Goal: Task Accomplishment & Management: Use online tool/utility

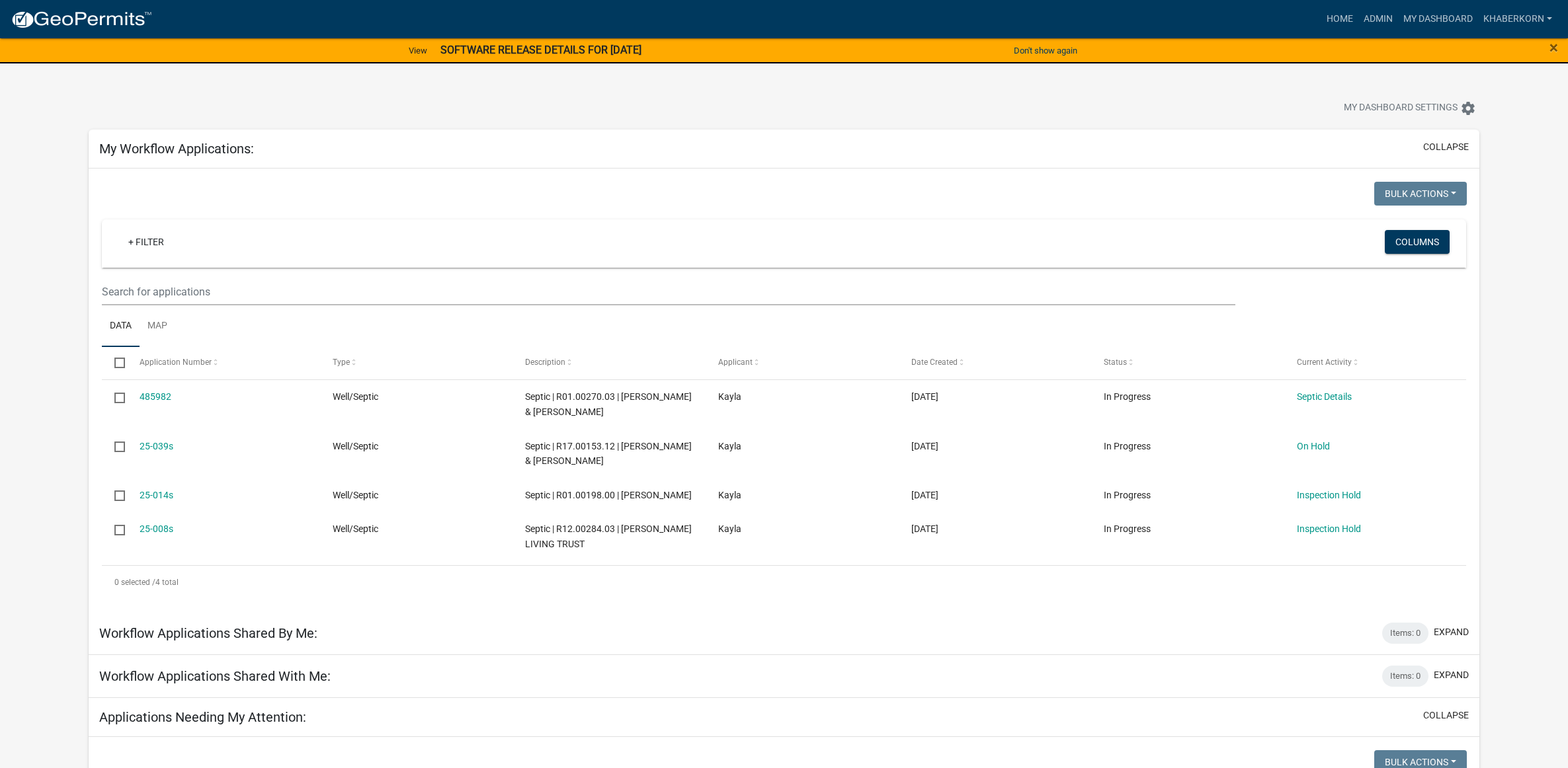
scroll to position [1668, 0]
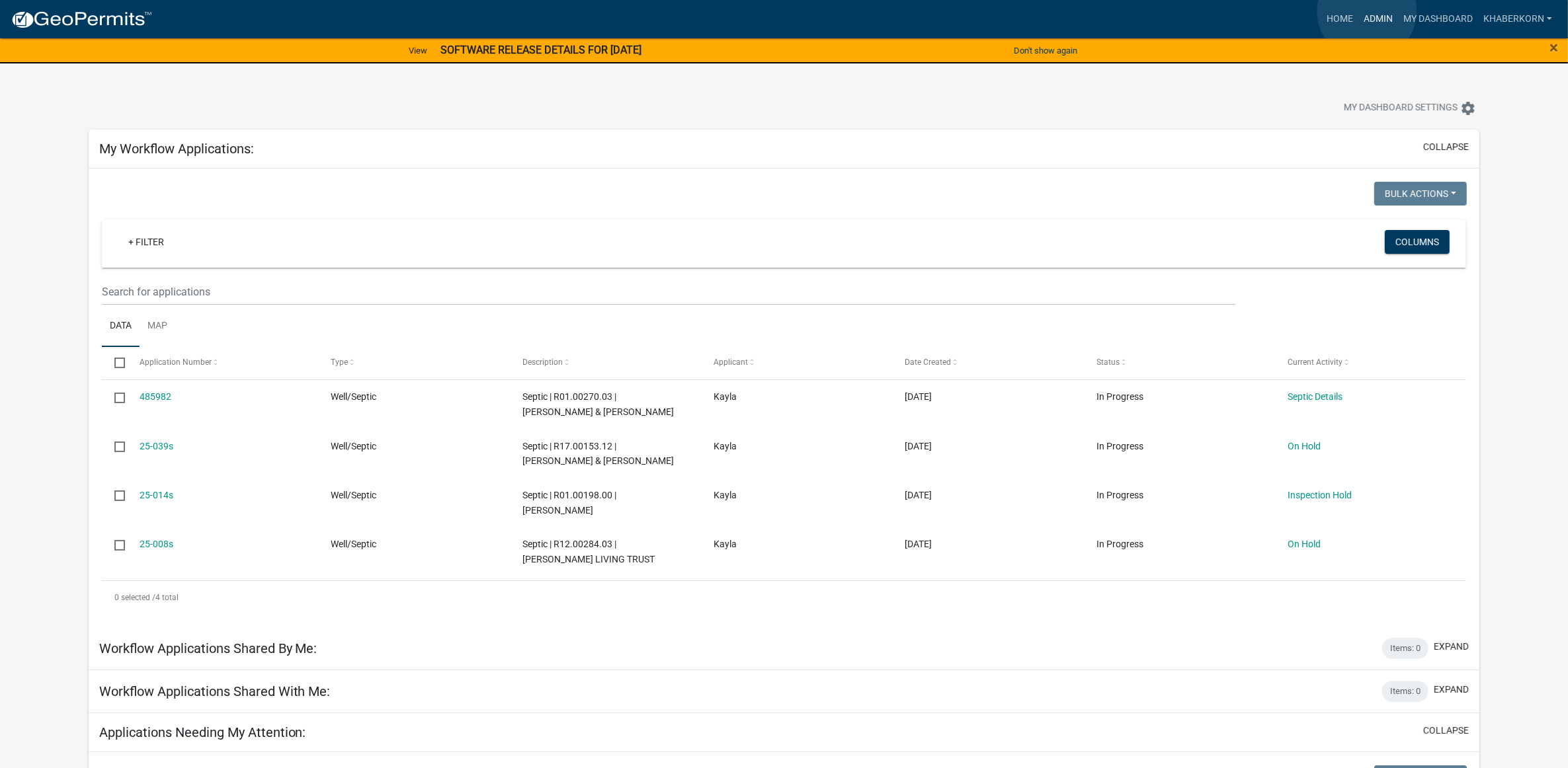
click at [1367, 11] on link "Admin" at bounding box center [1379, 19] width 40 height 25
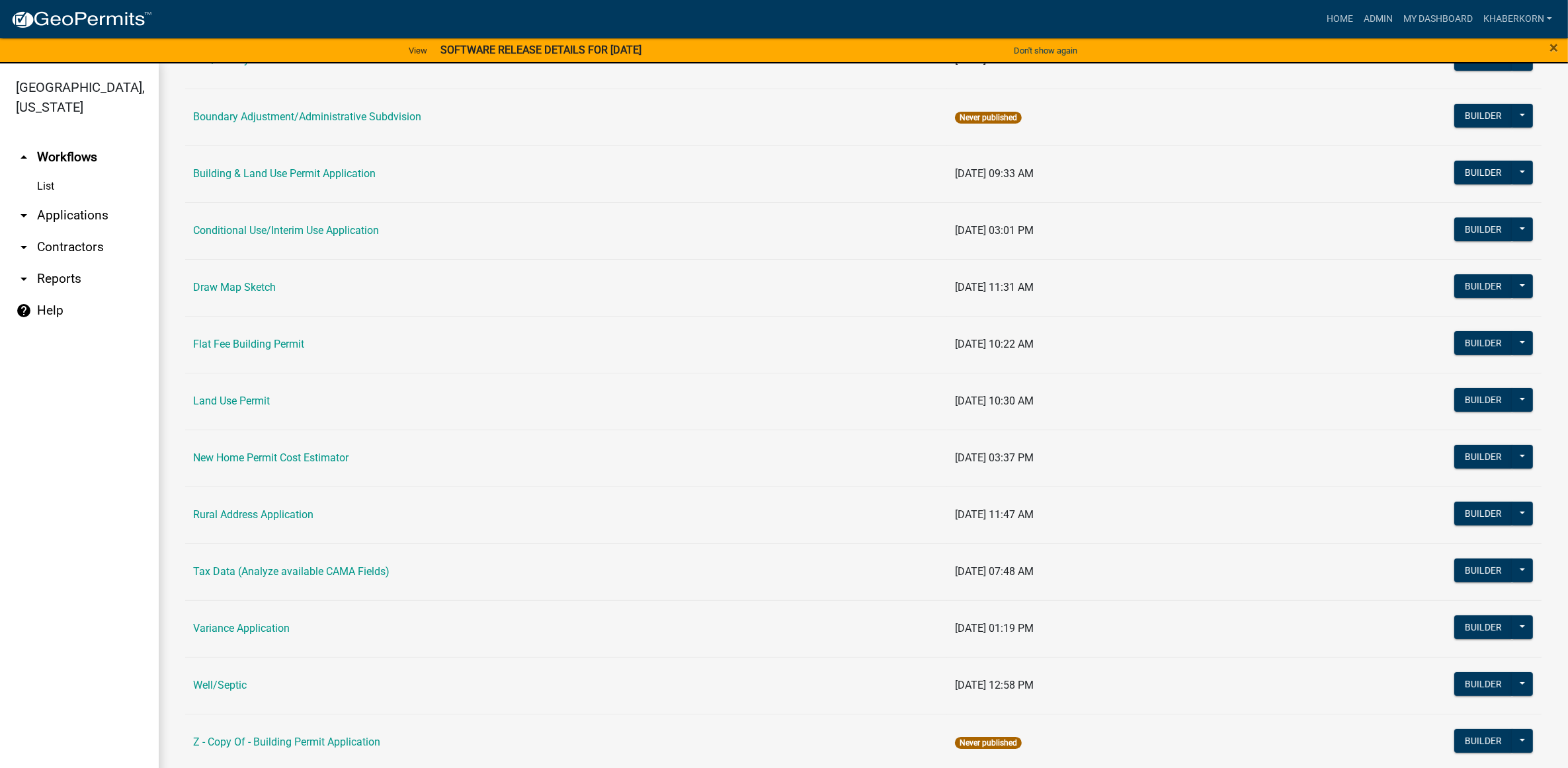
scroll to position [190, 0]
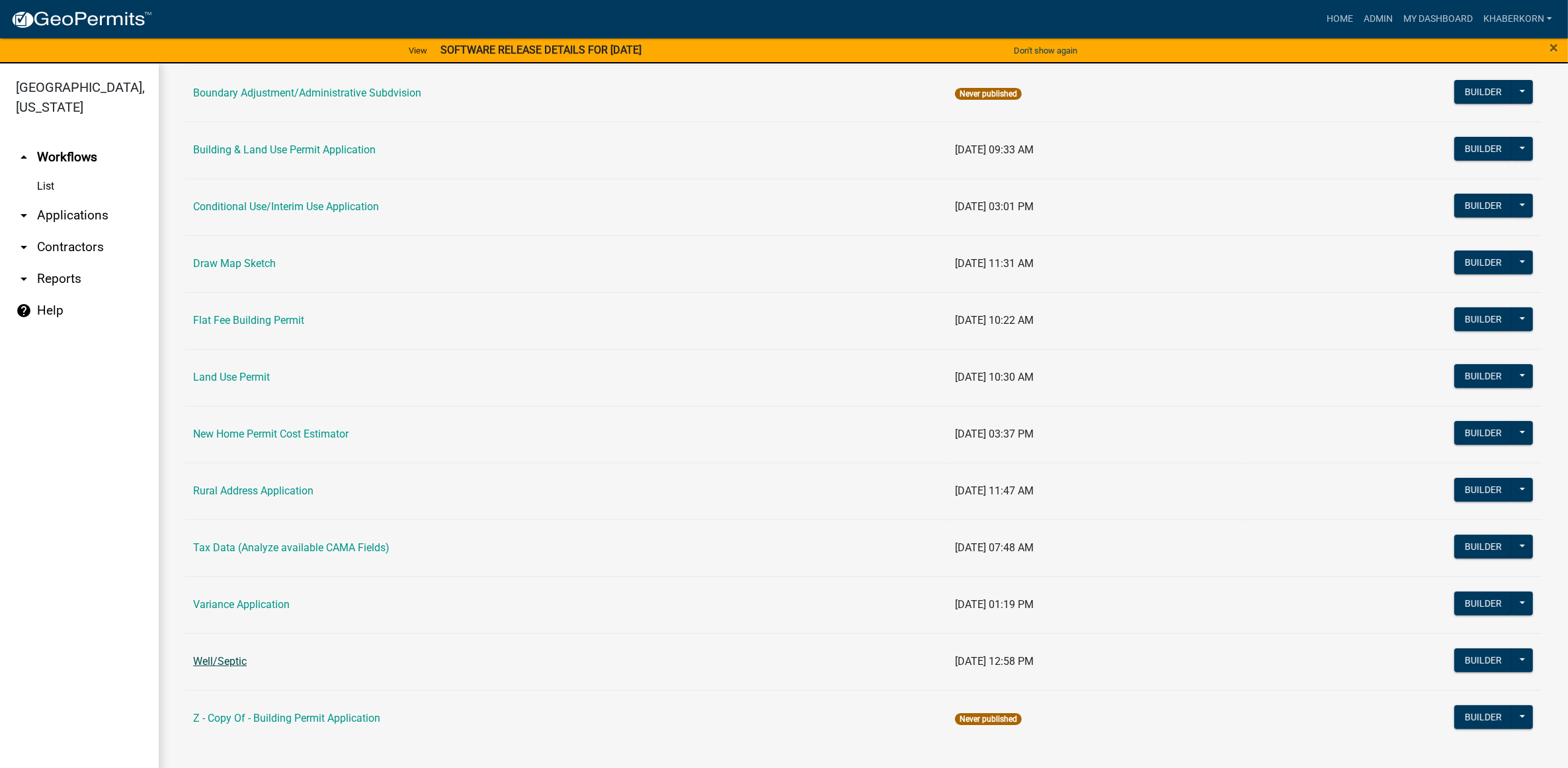
click at [225, 656] on link "Well/Septic" at bounding box center [219, 662] width 53 height 13
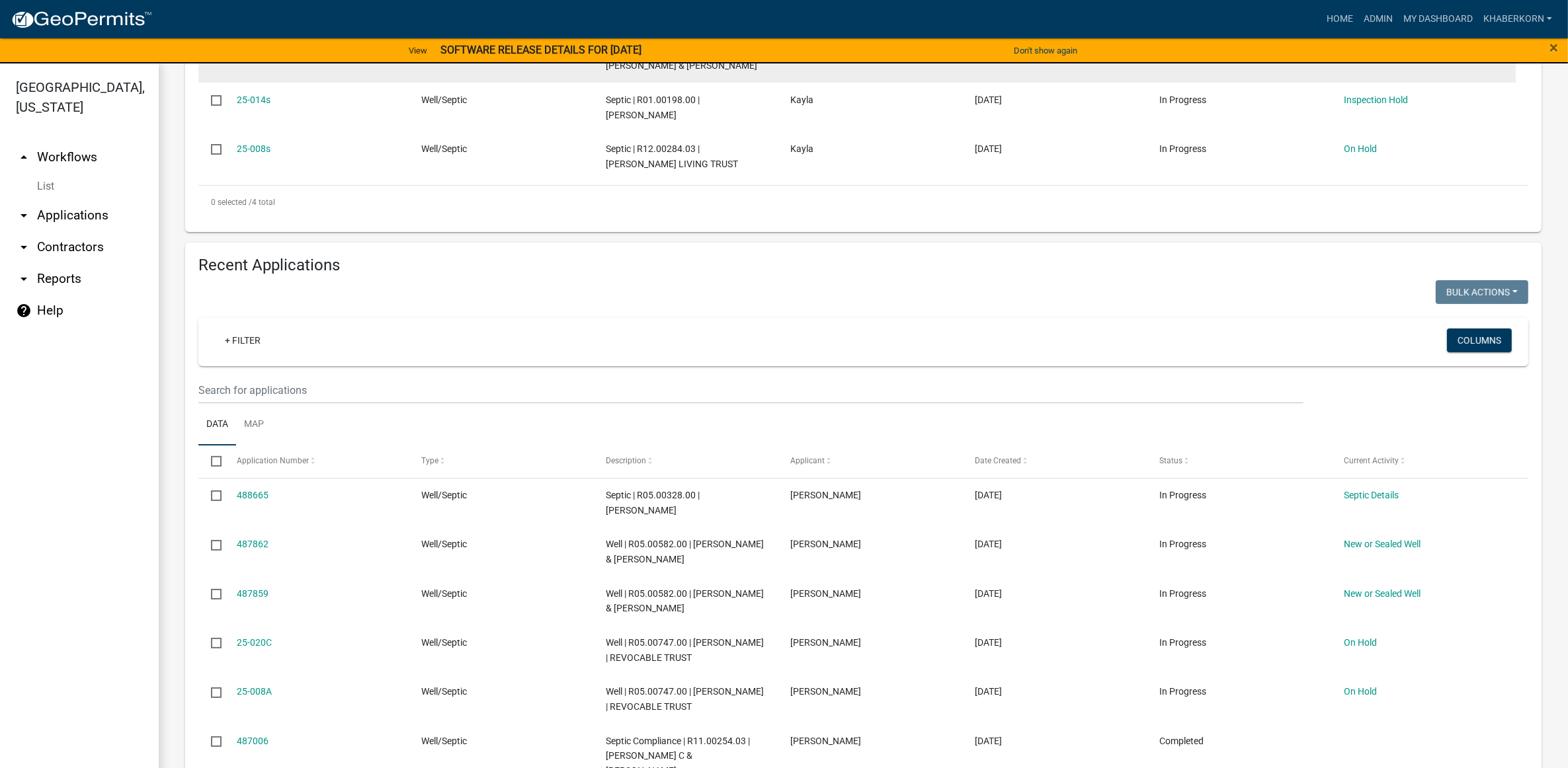
scroll to position [496, 0]
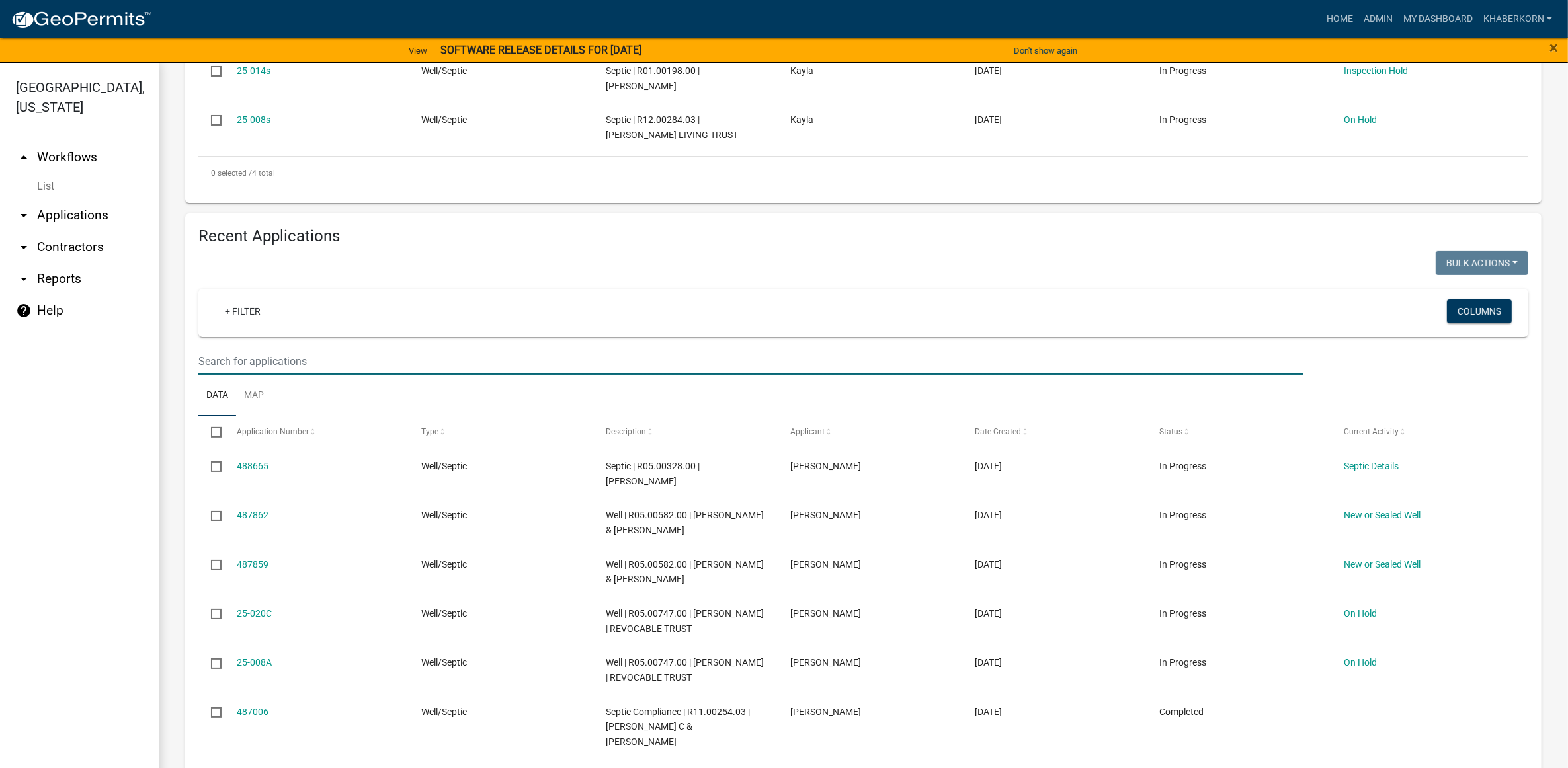
click at [294, 365] on input "text" at bounding box center [751, 361] width 1105 height 27
type input "05.00572.00"
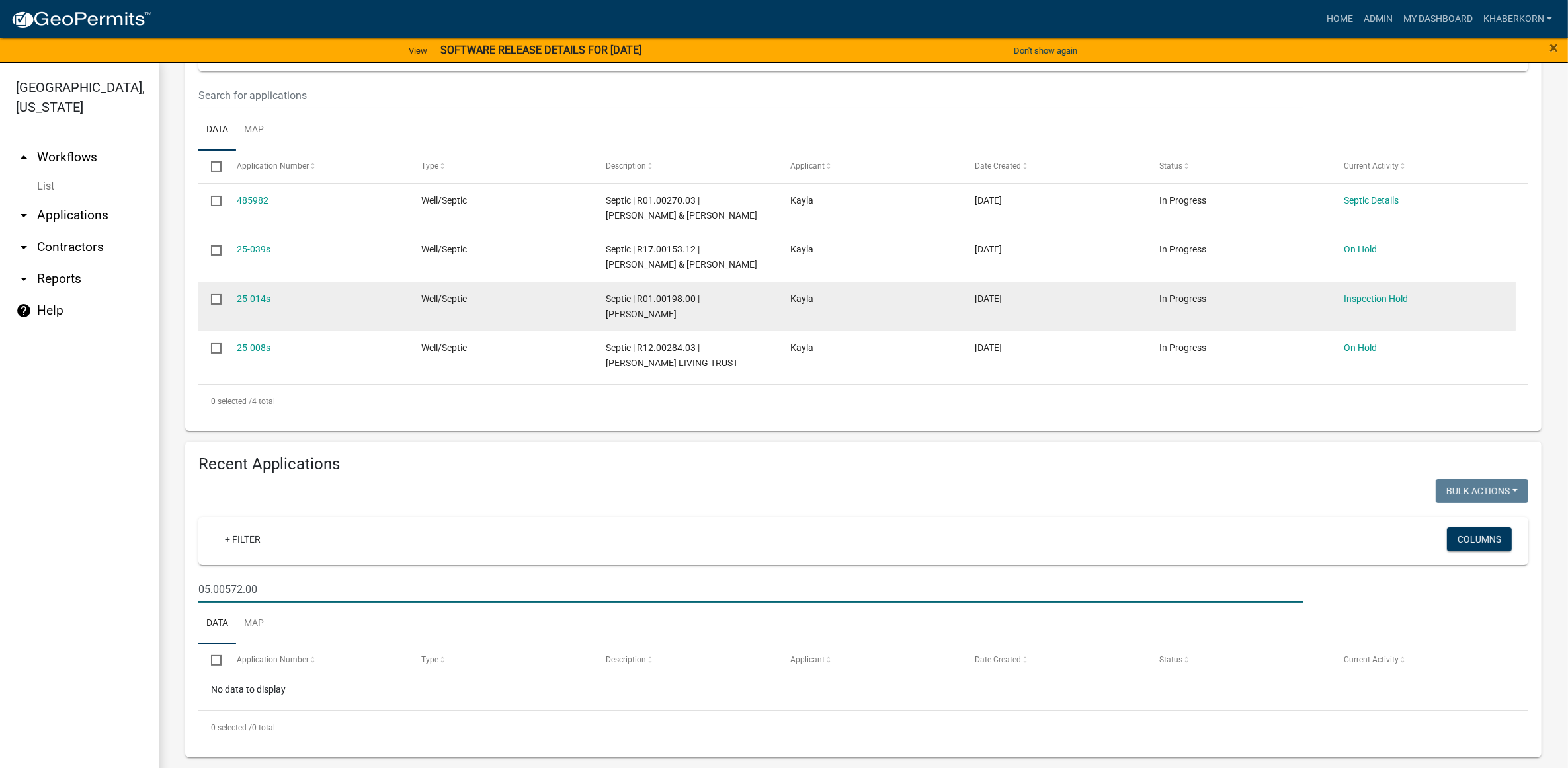
scroll to position [267, 0]
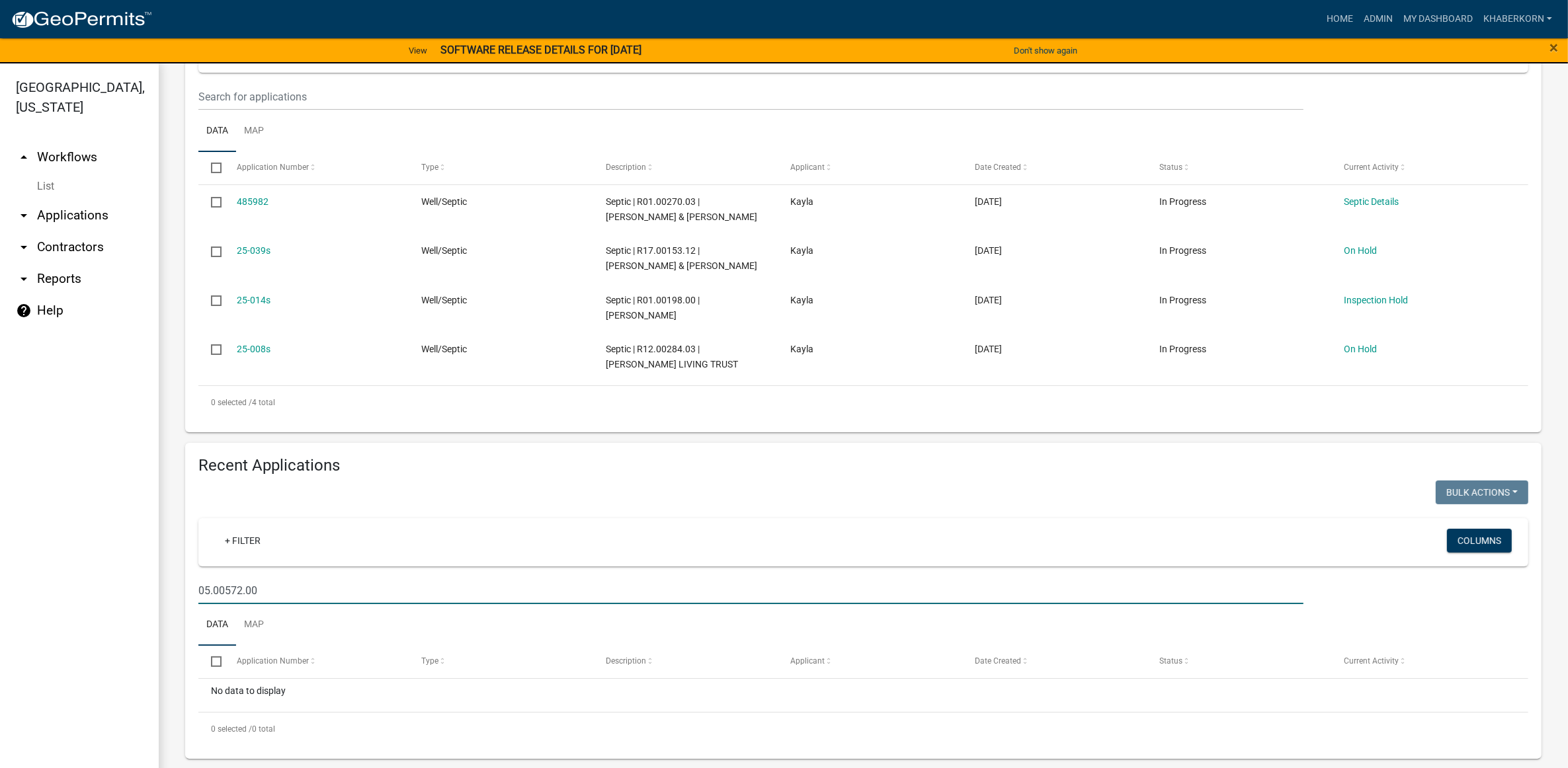
drag, startPoint x: 264, startPoint y: 591, endPoint x: 160, endPoint y: 593, distance: 104.0
click at [160, 593] on div "Well/Septic Basic Well & Septic Tracking Settings Start Application URL Start A…" at bounding box center [863, 291] width 1409 height 989
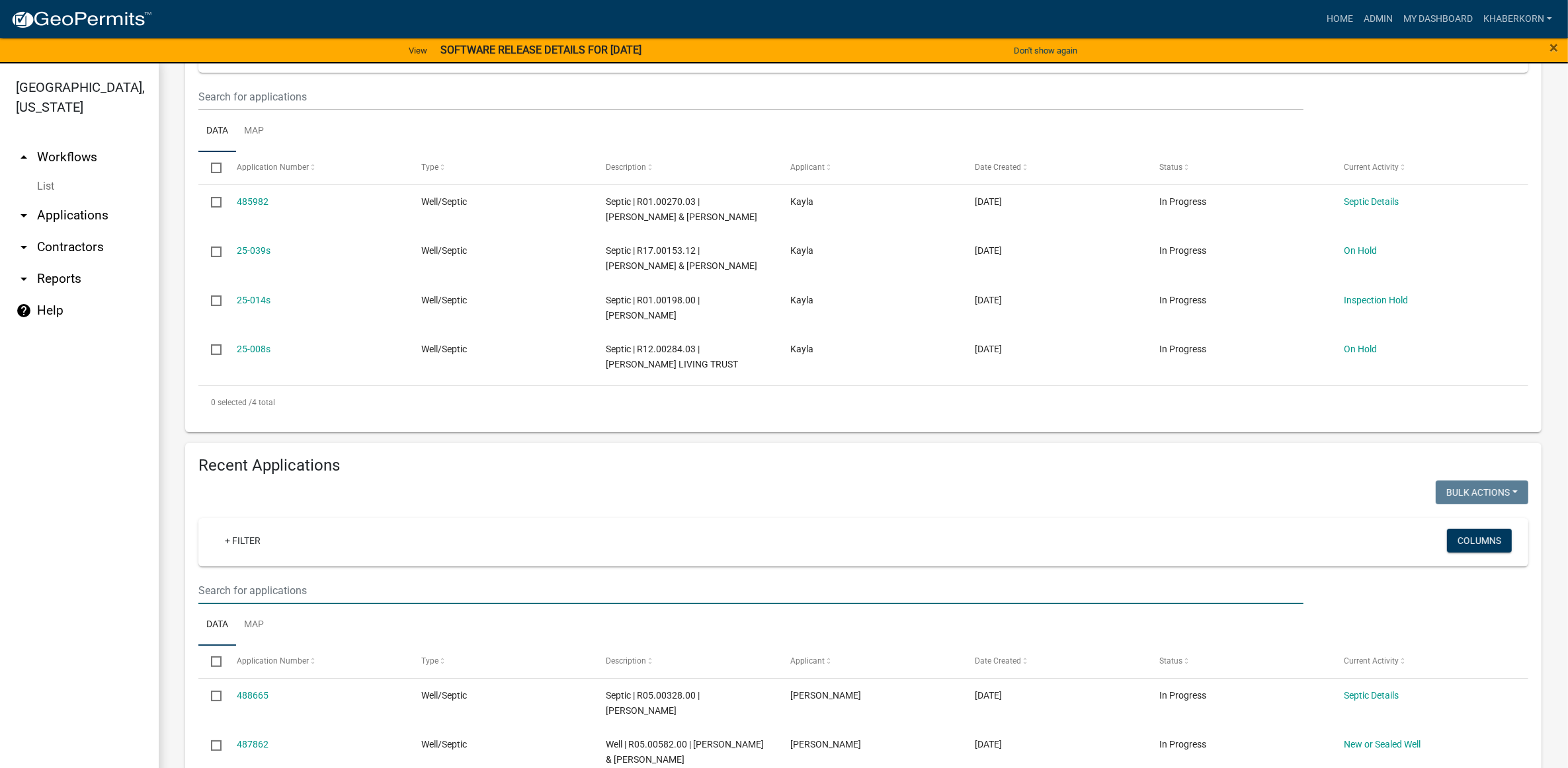
scroll to position [496, 0]
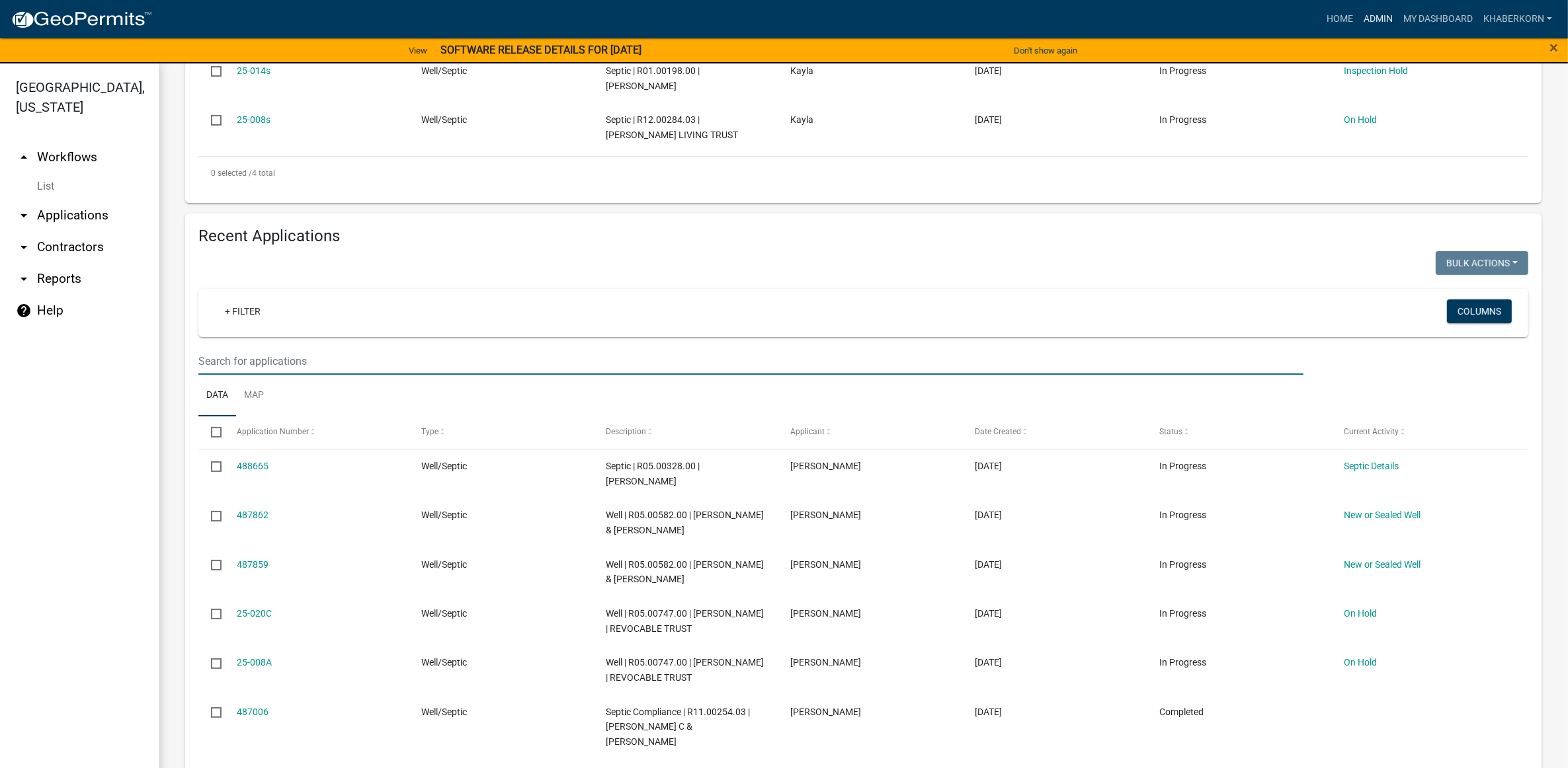
click at [1378, 11] on link "Admin" at bounding box center [1379, 19] width 40 height 25
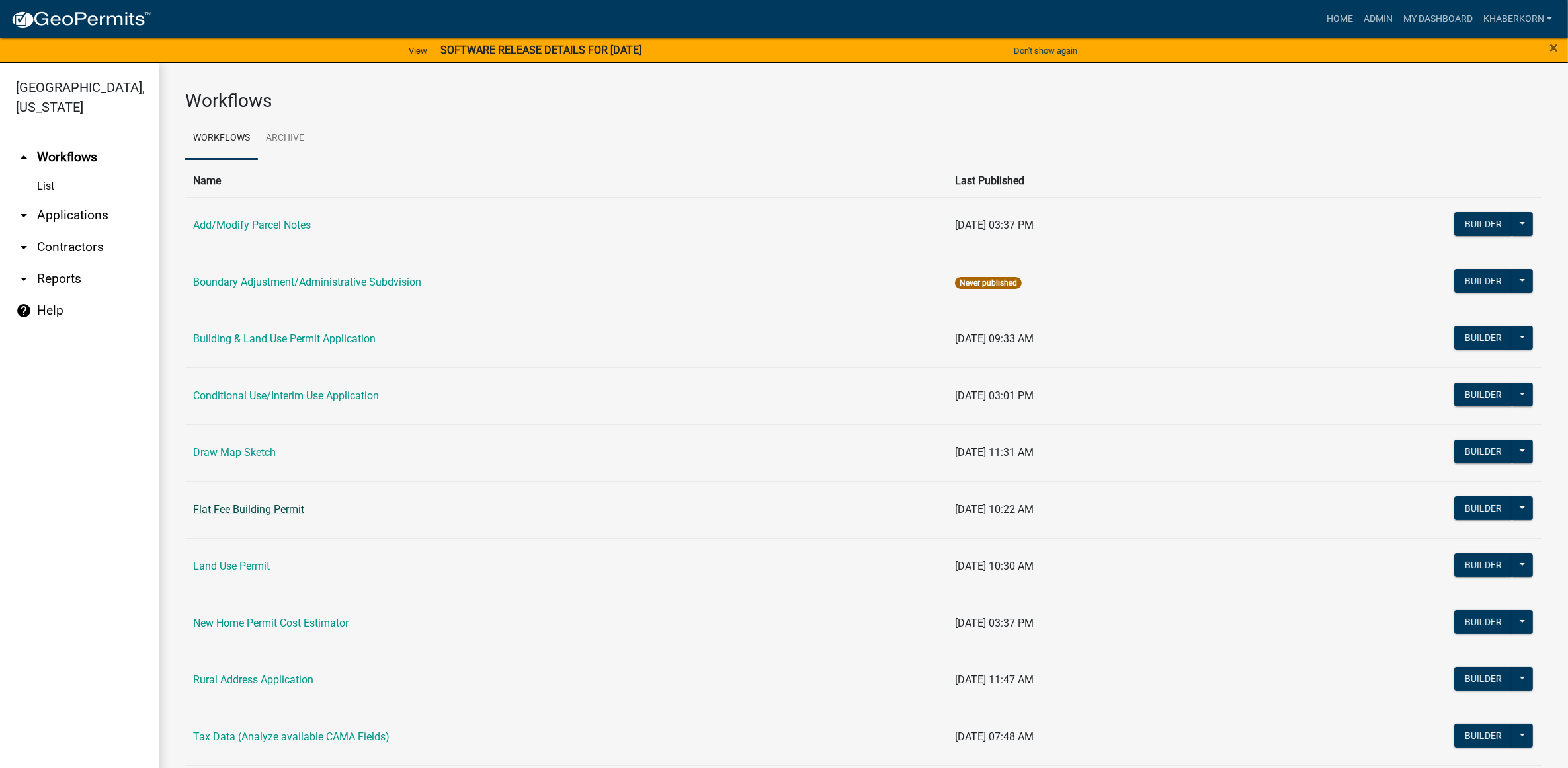
click at [267, 510] on link "Flat Fee Building Permit" at bounding box center [248, 509] width 111 height 13
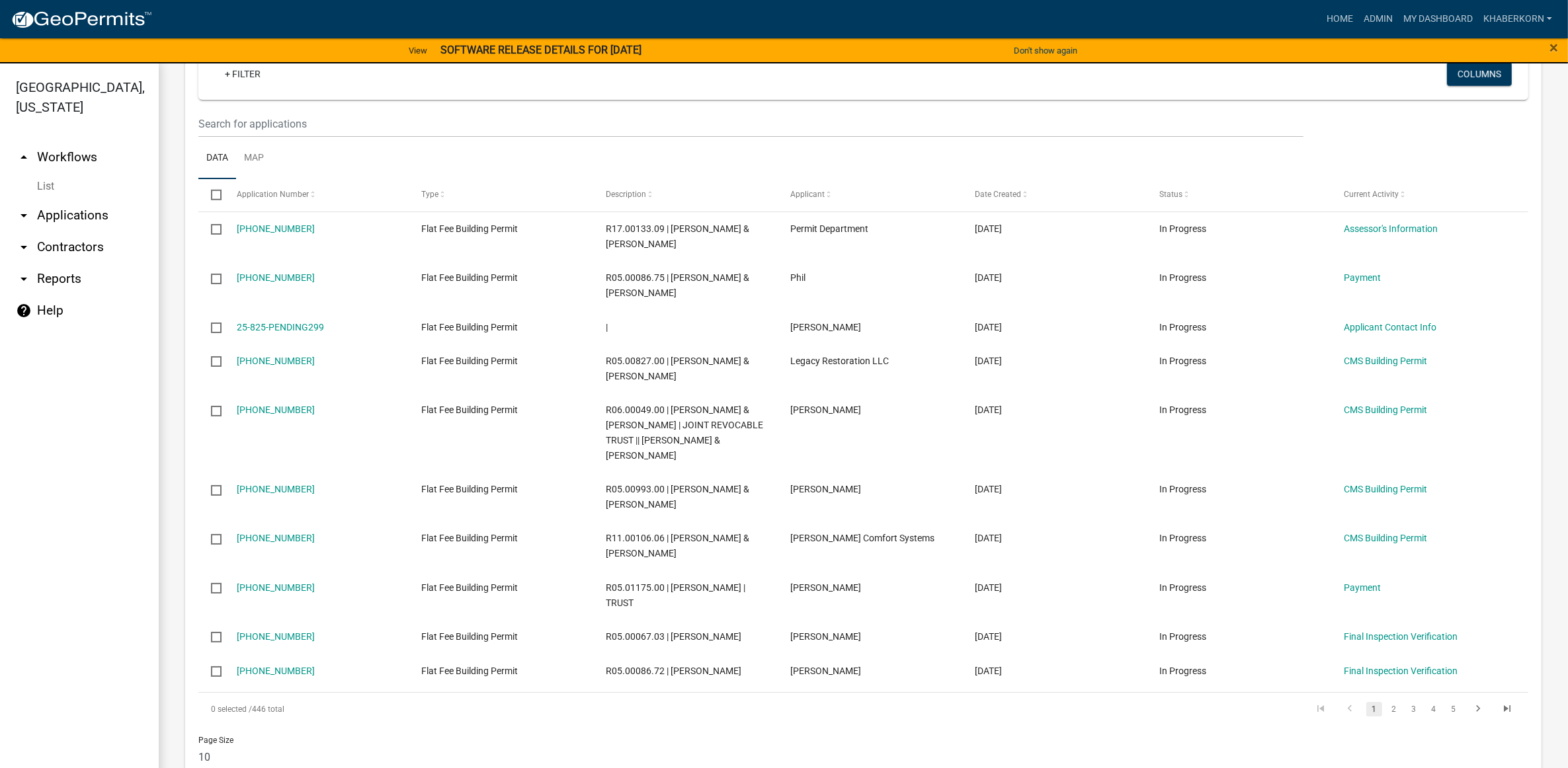
scroll to position [1078, 0]
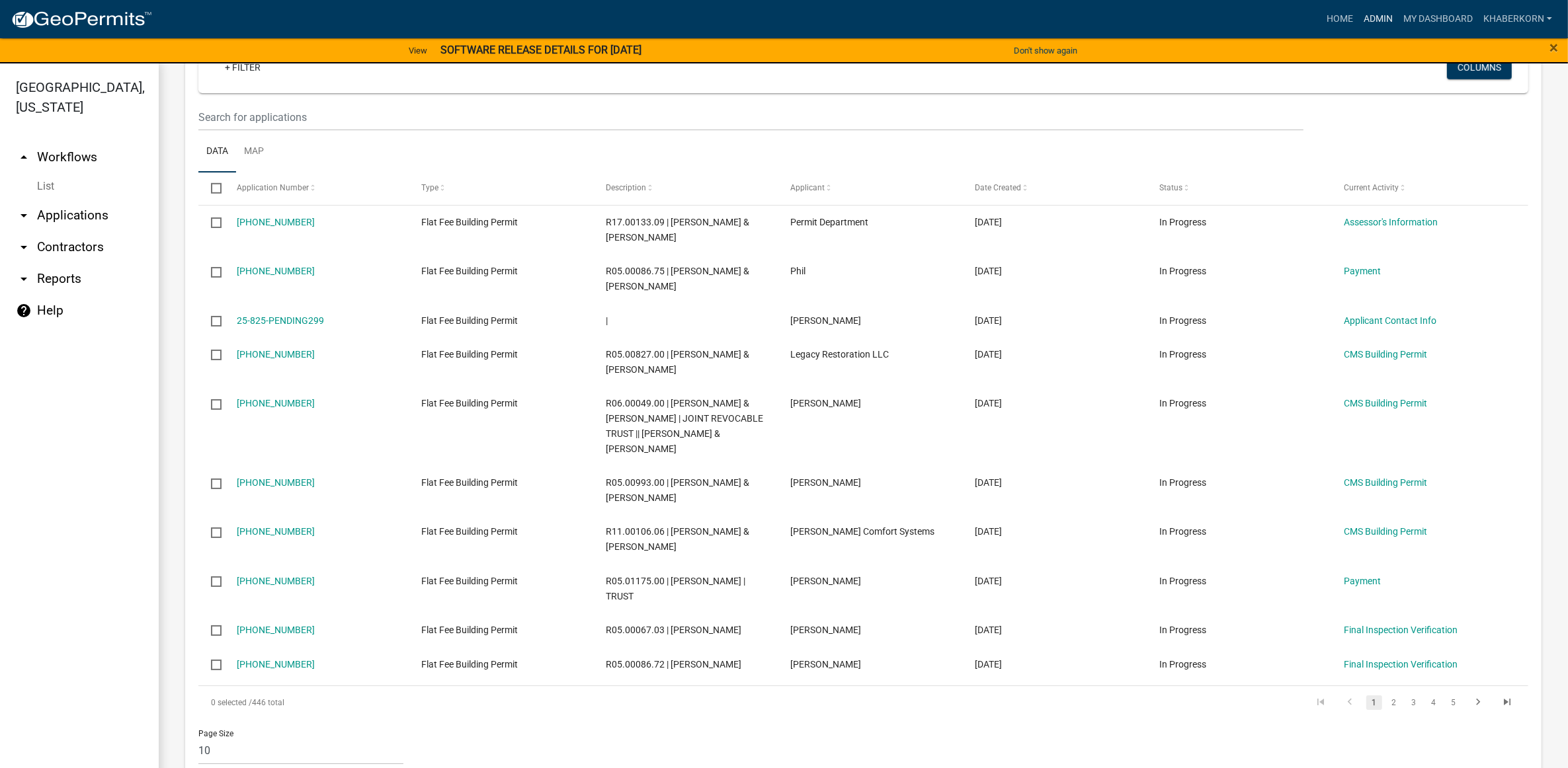
click at [1368, 19] on link "Admin" at bounding box center [1379, 19] width 40 height 25
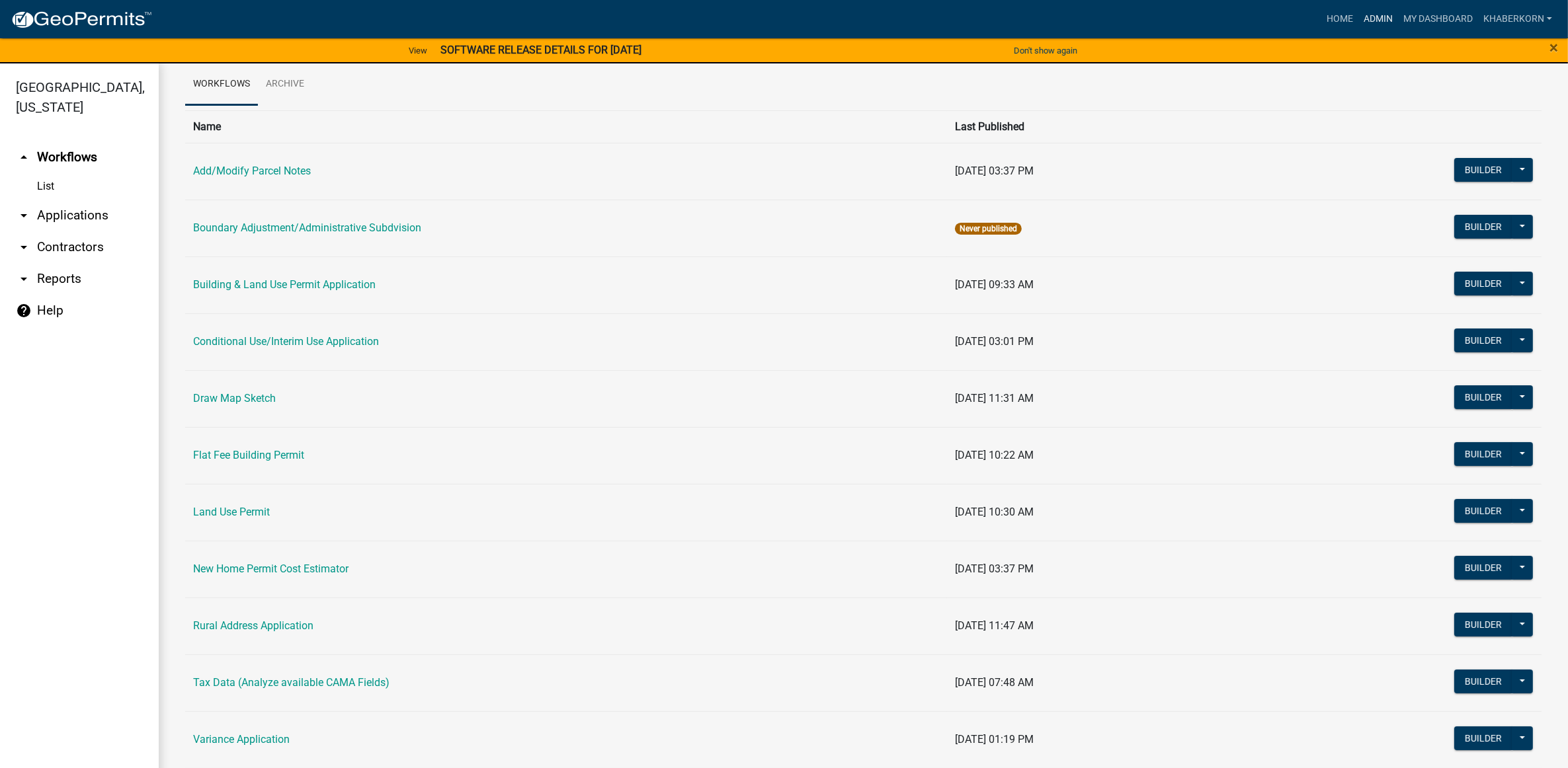
scroll to position [83, 0]
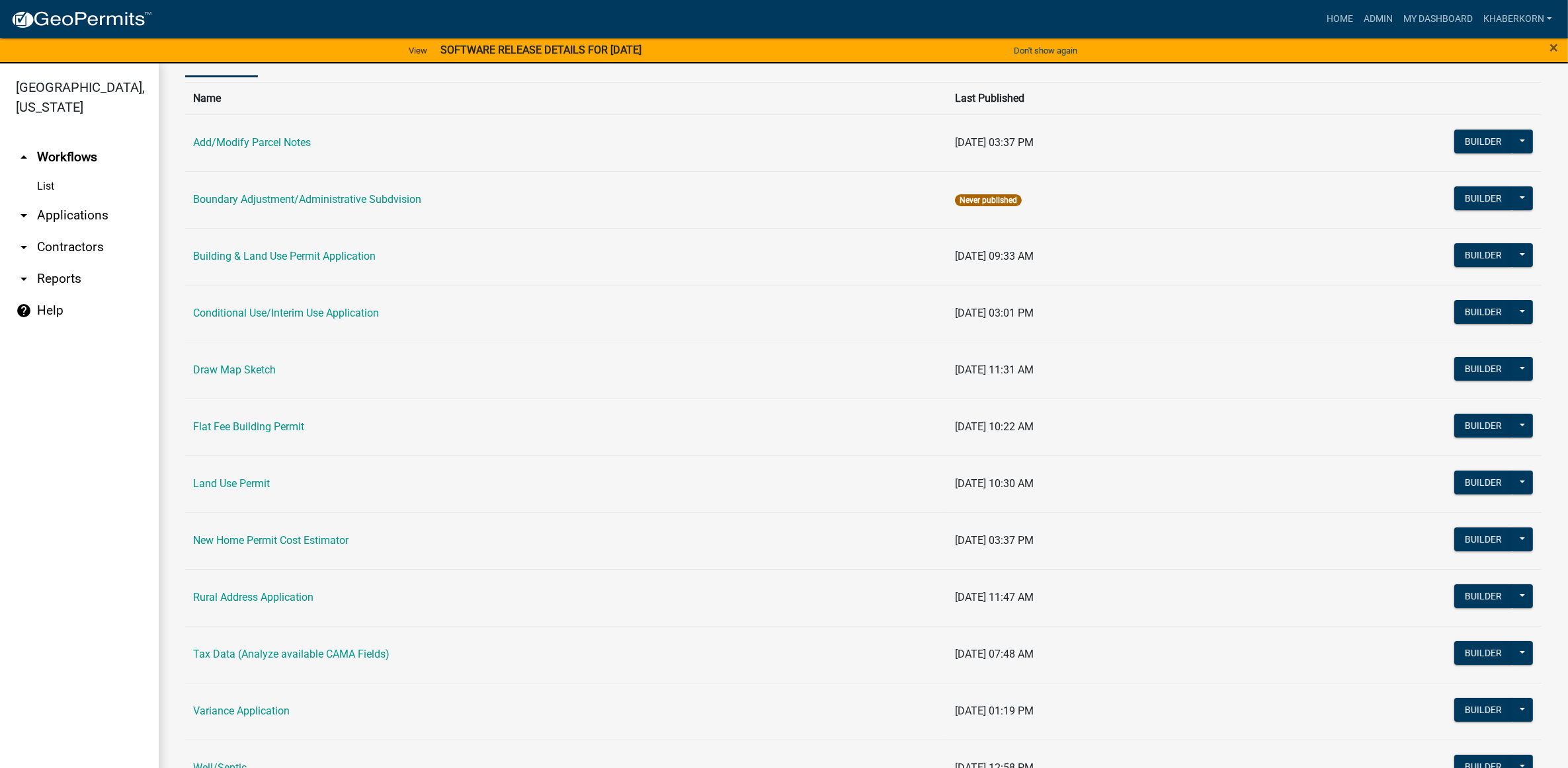
click at [331, 266] on td "Building & Land Use Permit Application" at bounding box center [565, 256] width 762 height 57
click at [331, 262] on link "Building & Land Use Permit Application" at bounding box center [284, 256] width 182 height 13
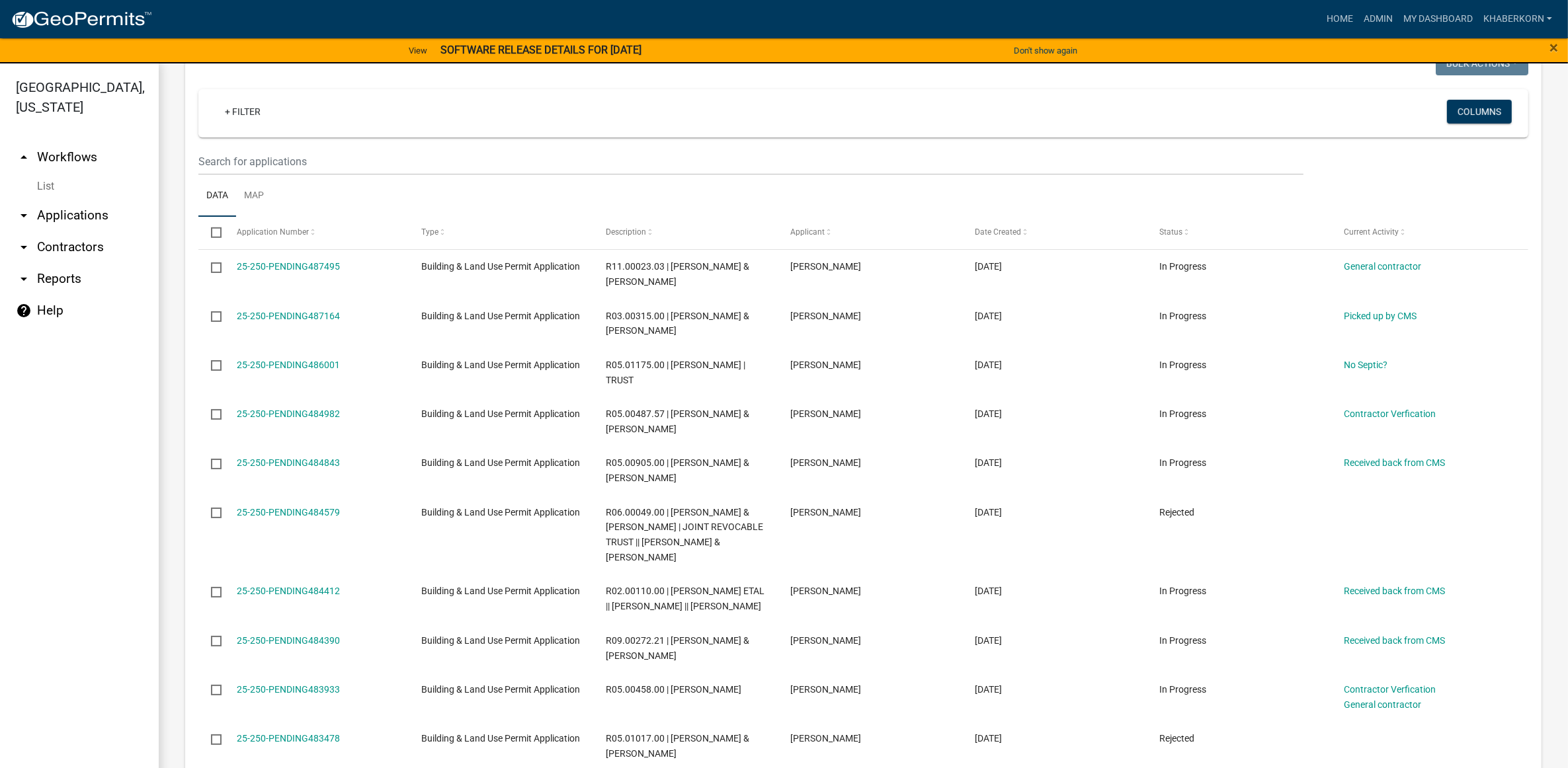
scroll to position [1074, 0]
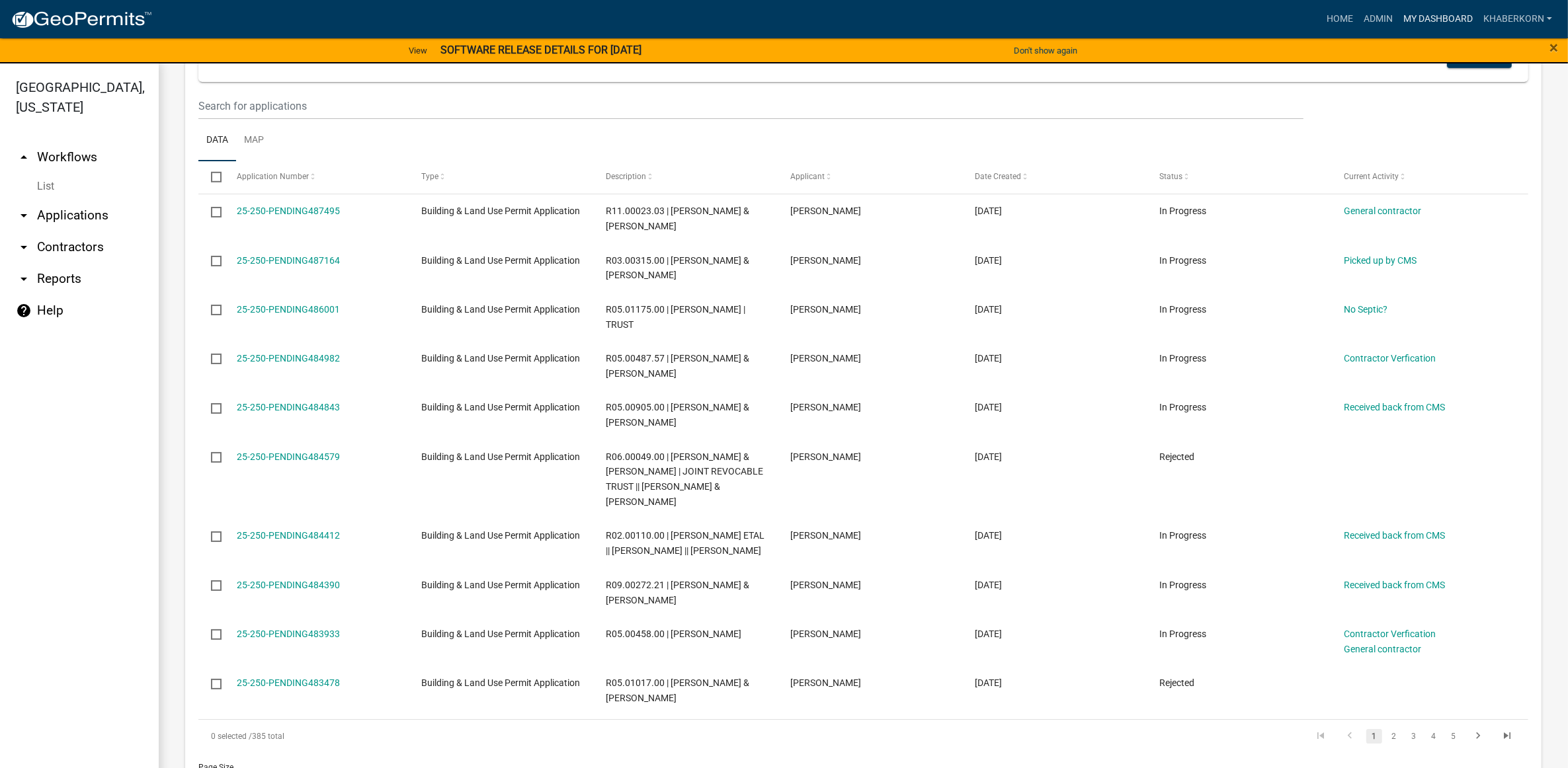
click at [1465, 15] on link "My Dashboard" at bounding box center [1438, 19] width 80 height 25
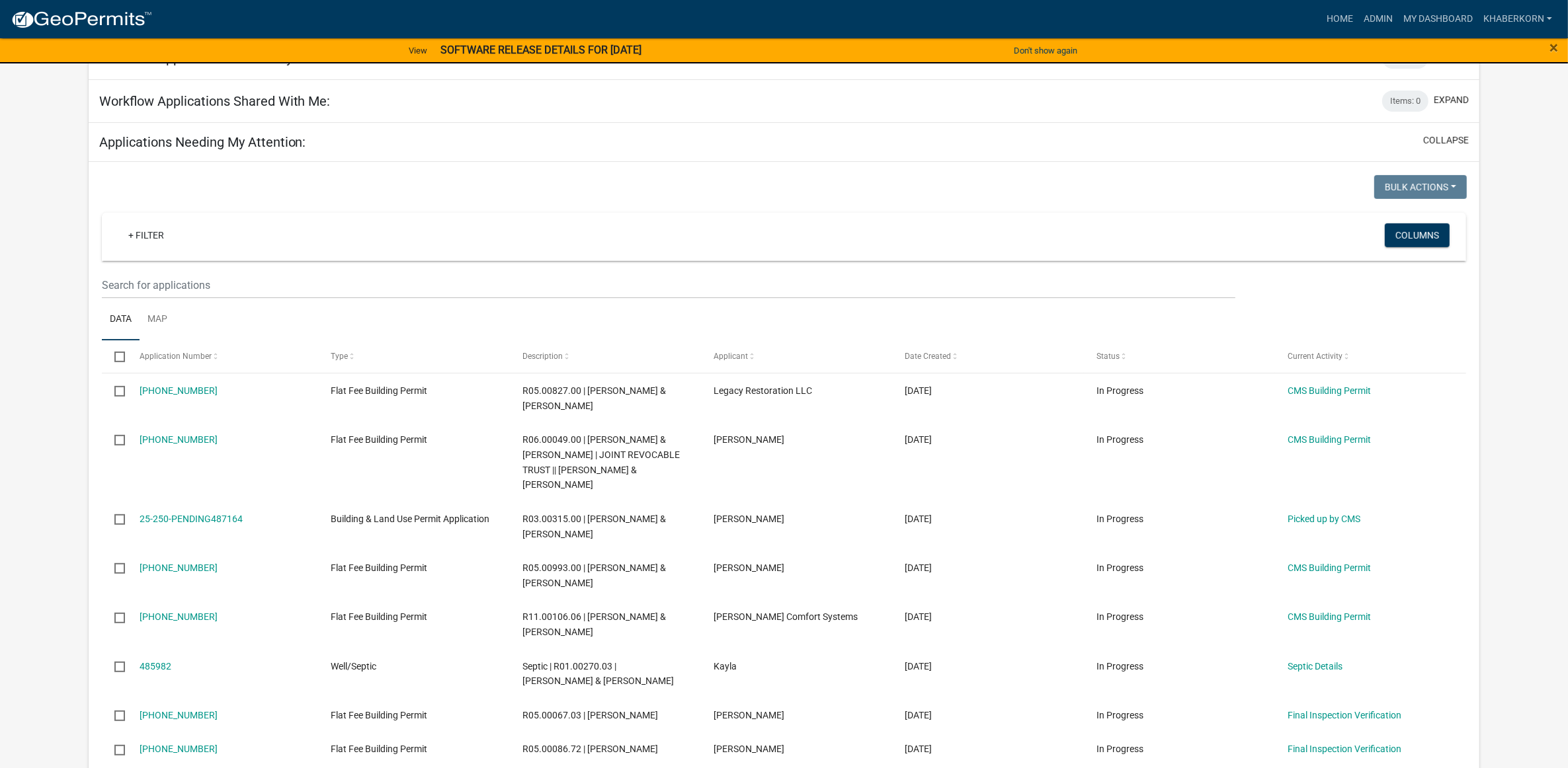
scroll to position [579, 0]
click at [1376, 18] on link "Admin" at bounding box center [1379, 19] width 40 height 25
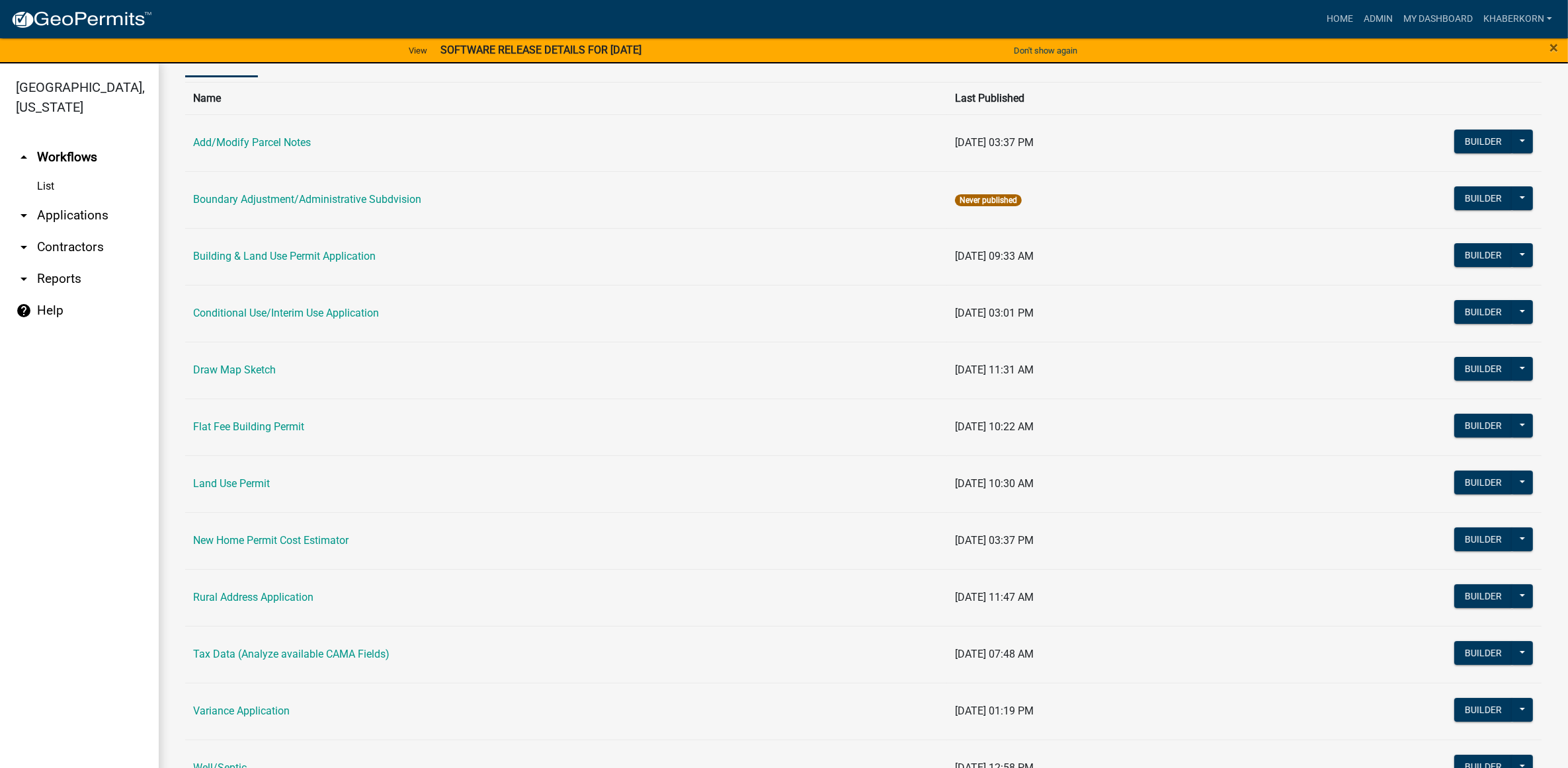
scroll to position [165, 0]
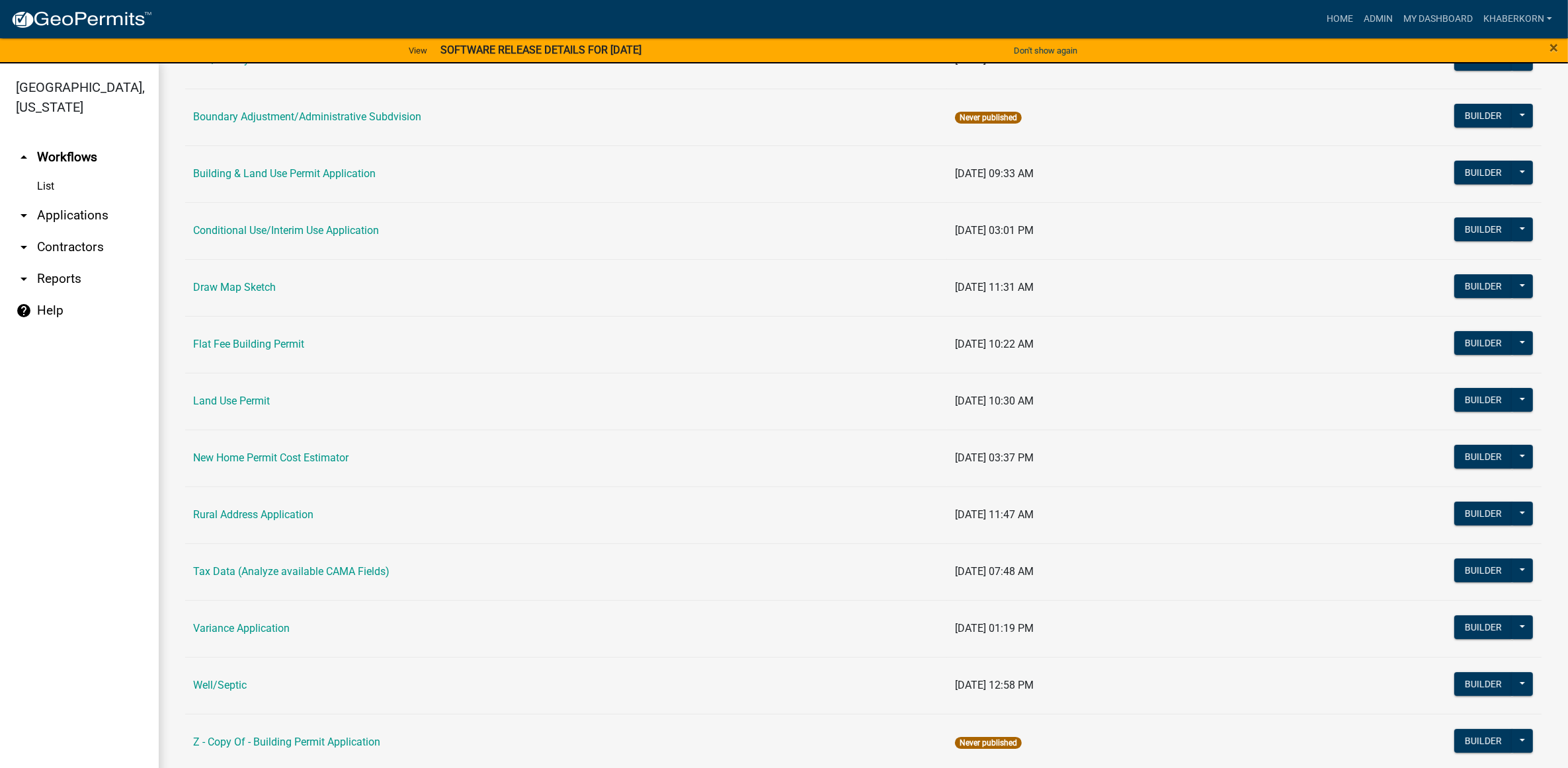
click at [230, 696] on td "Well/Septic" at bounding box center [565, 685] width 762 height 57
click at [230, 694] on td "Well/Septic" at bounding box center [565, 685] width 762 height 57
drag, startPoint x: 230, startPoint y: 694, endPoint x: 205, endPoint y: 686, distance: 26.2
click at [205, 686] on link "Well/Septic" at bounding box center [219, 685] width 53 height 13
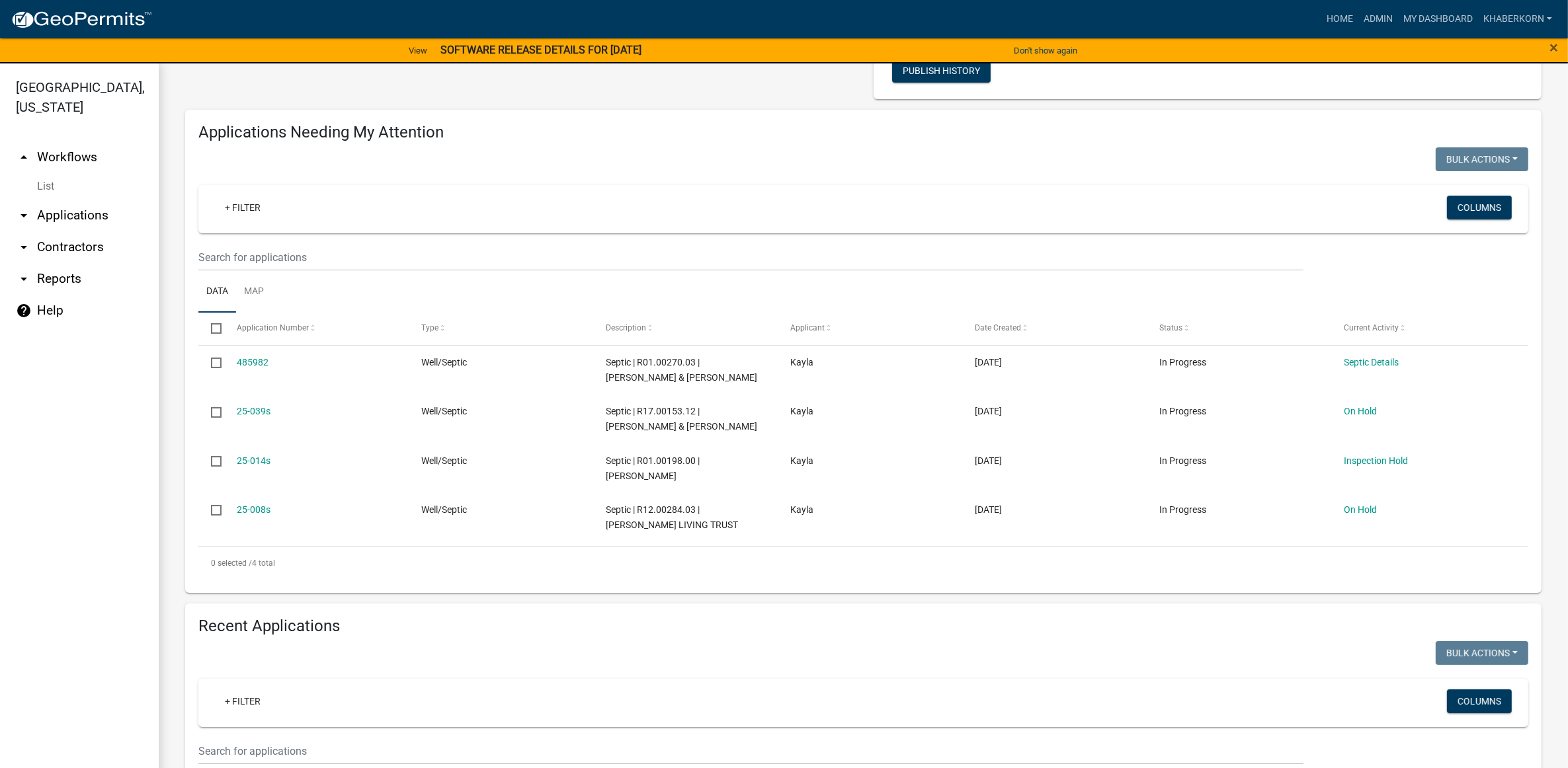
scroll to position [331, 0]
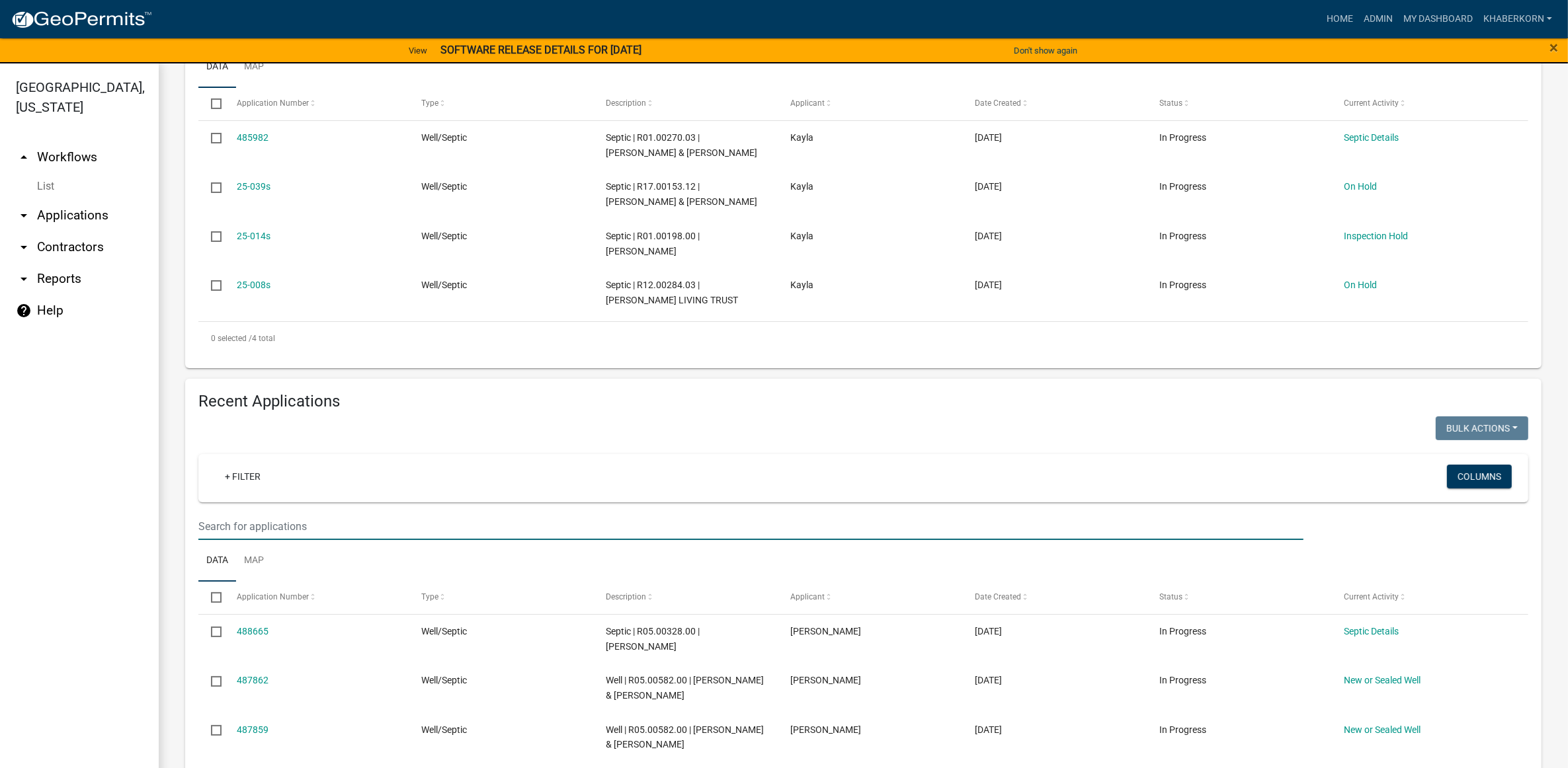
click at [280, 523] on input "text" at bounding box center [751, 526] width 1105 height 27
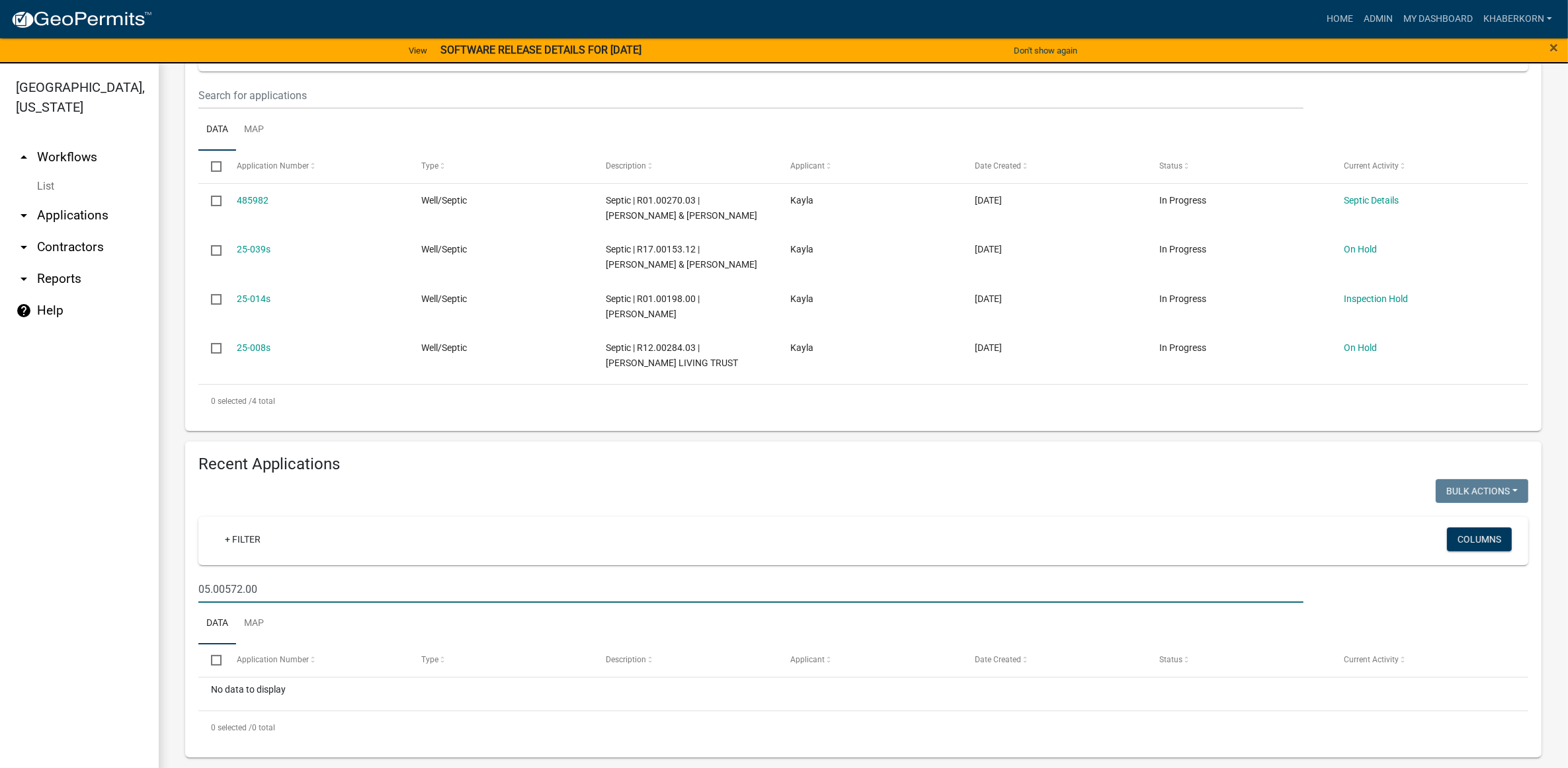
scroll to position [267, 0]
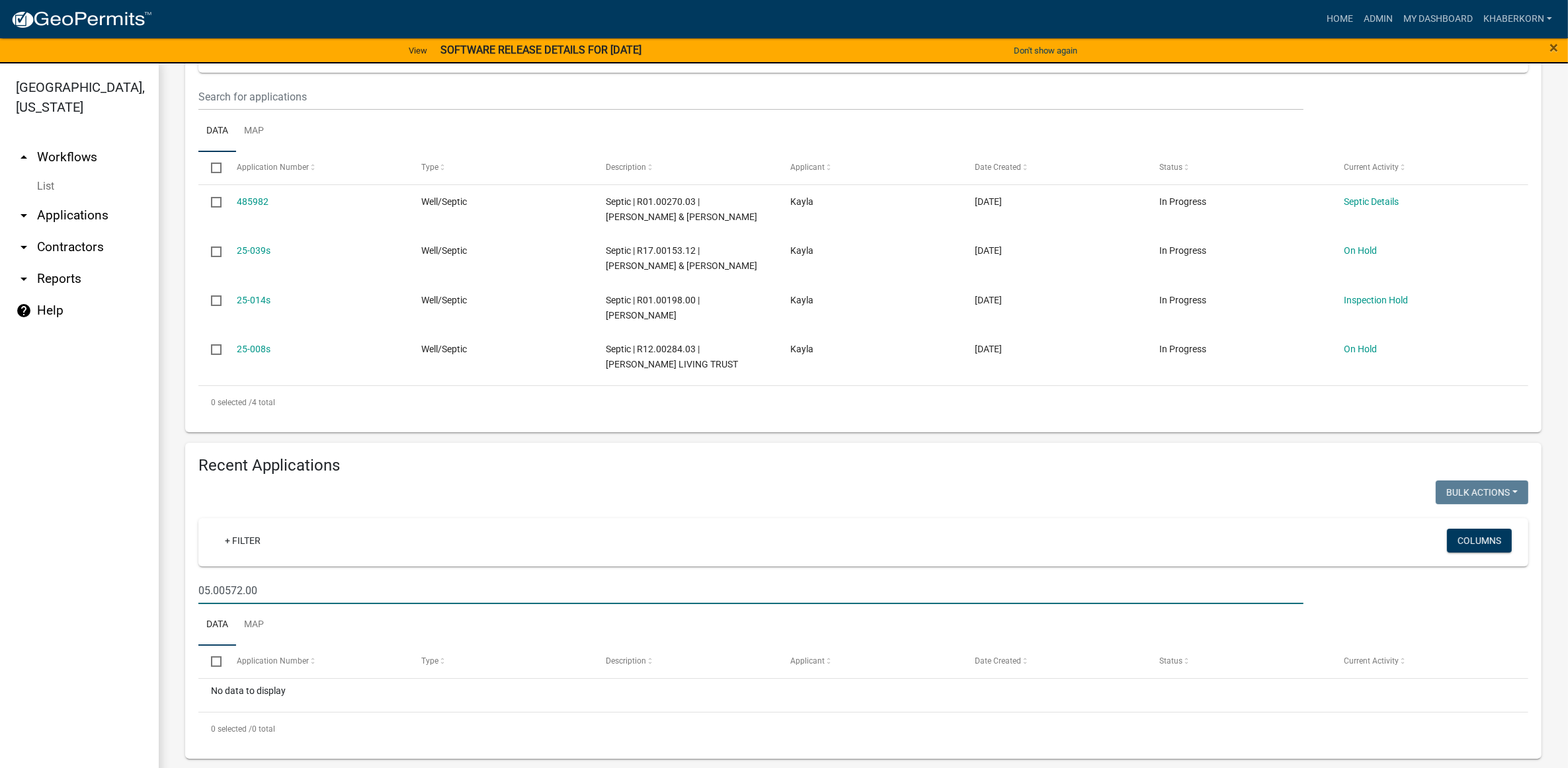
type input "05.00572.00"
click at [81, 214] on link "arrow_drop_down Applications" at bounding box center [79, 215] width 159 height 32
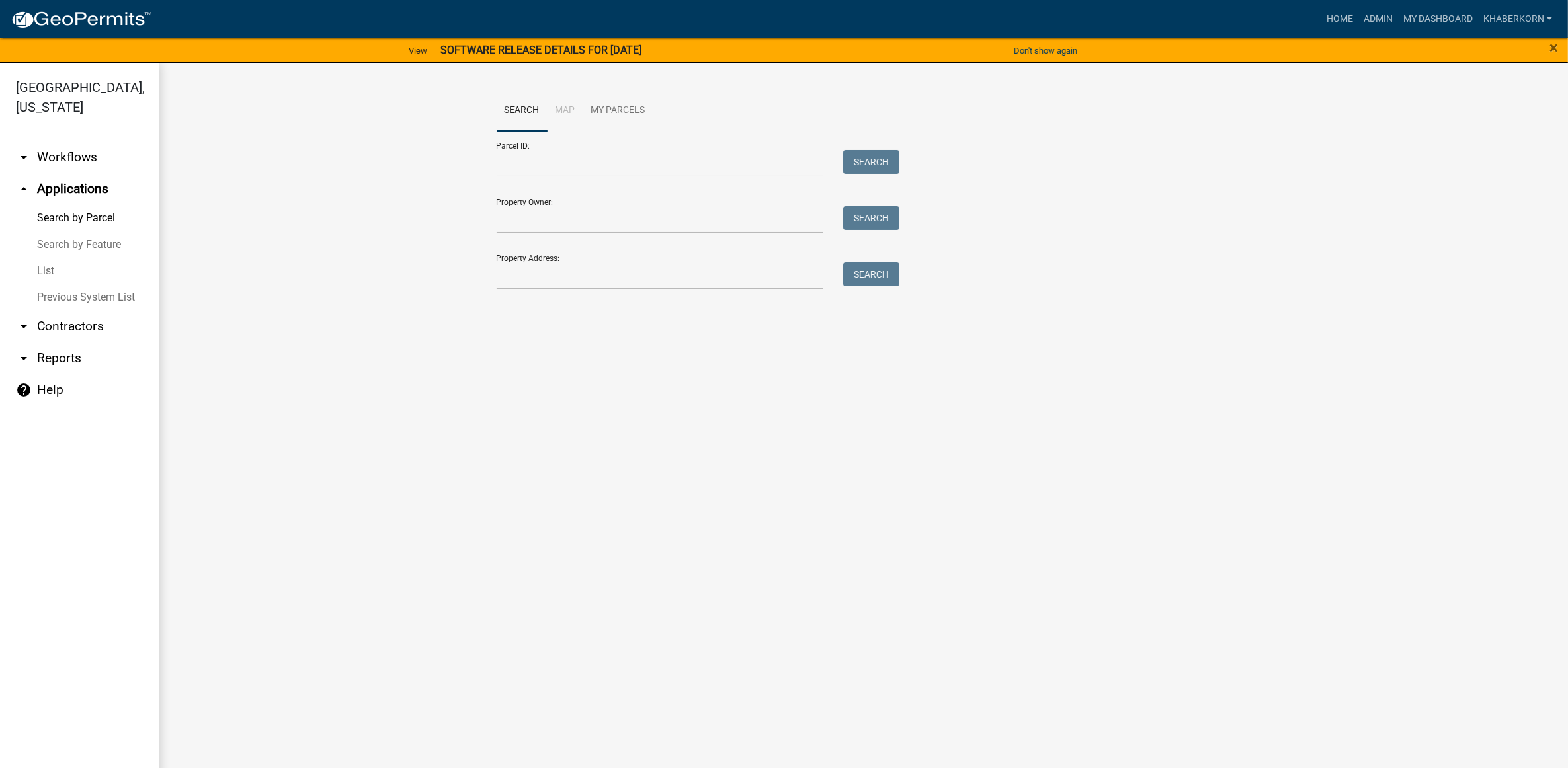
click at [75, 222] on link "Search by Parcel" at bounding box center [79, 217] width 159 height 26
click at [619, 157] on input "Parcel ID:" at bounding box center [660, 164] width 327 height 27
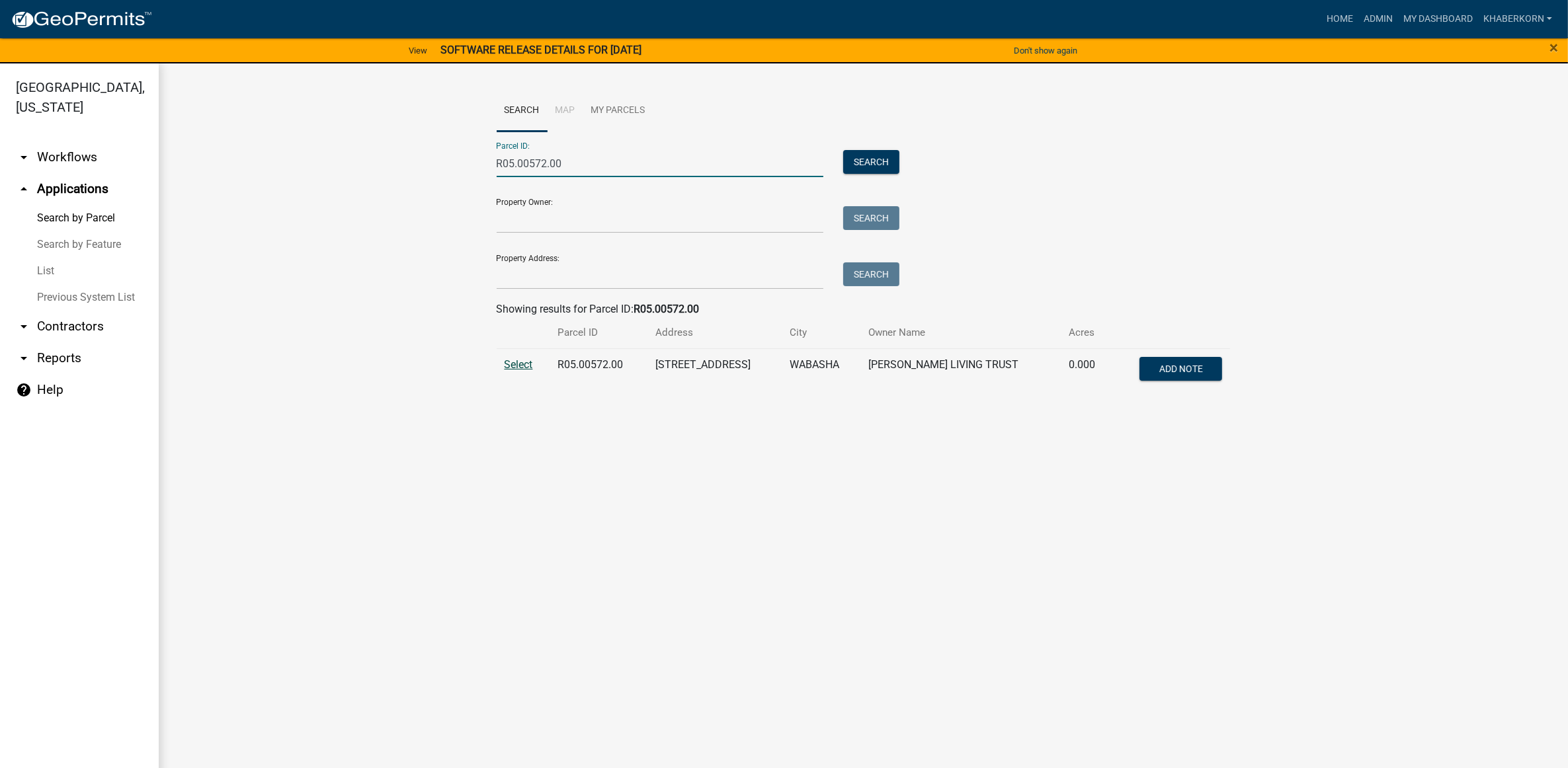
type input "R05.00572.00"
click at [523, 361] on span "Select" at bounding box center [519, 365] width 29 height 13
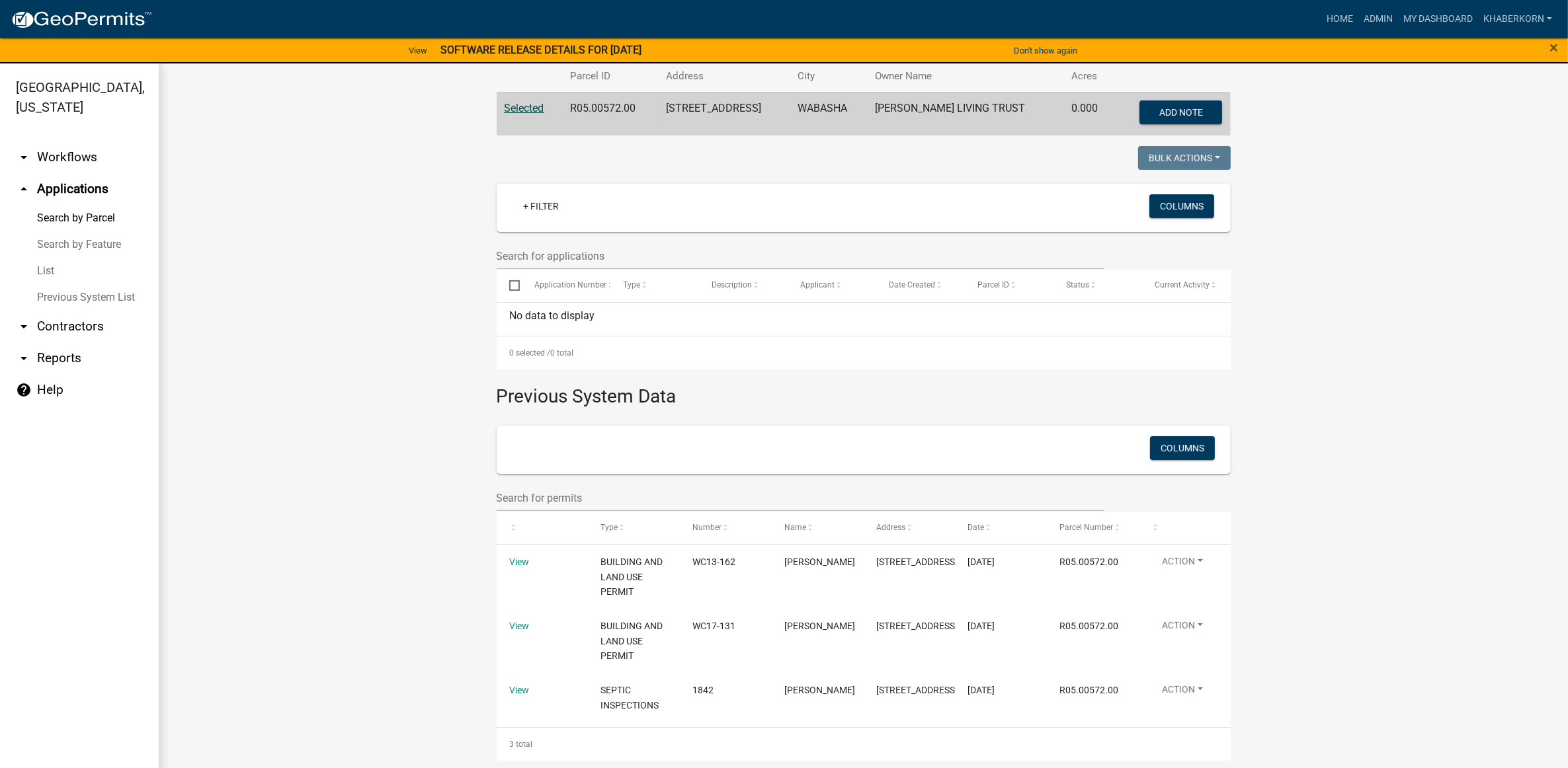
scroll to position [260, 0]
click at [1384, 14] on link "Admin" at bounding box center [1379, 19] width 40 height 25
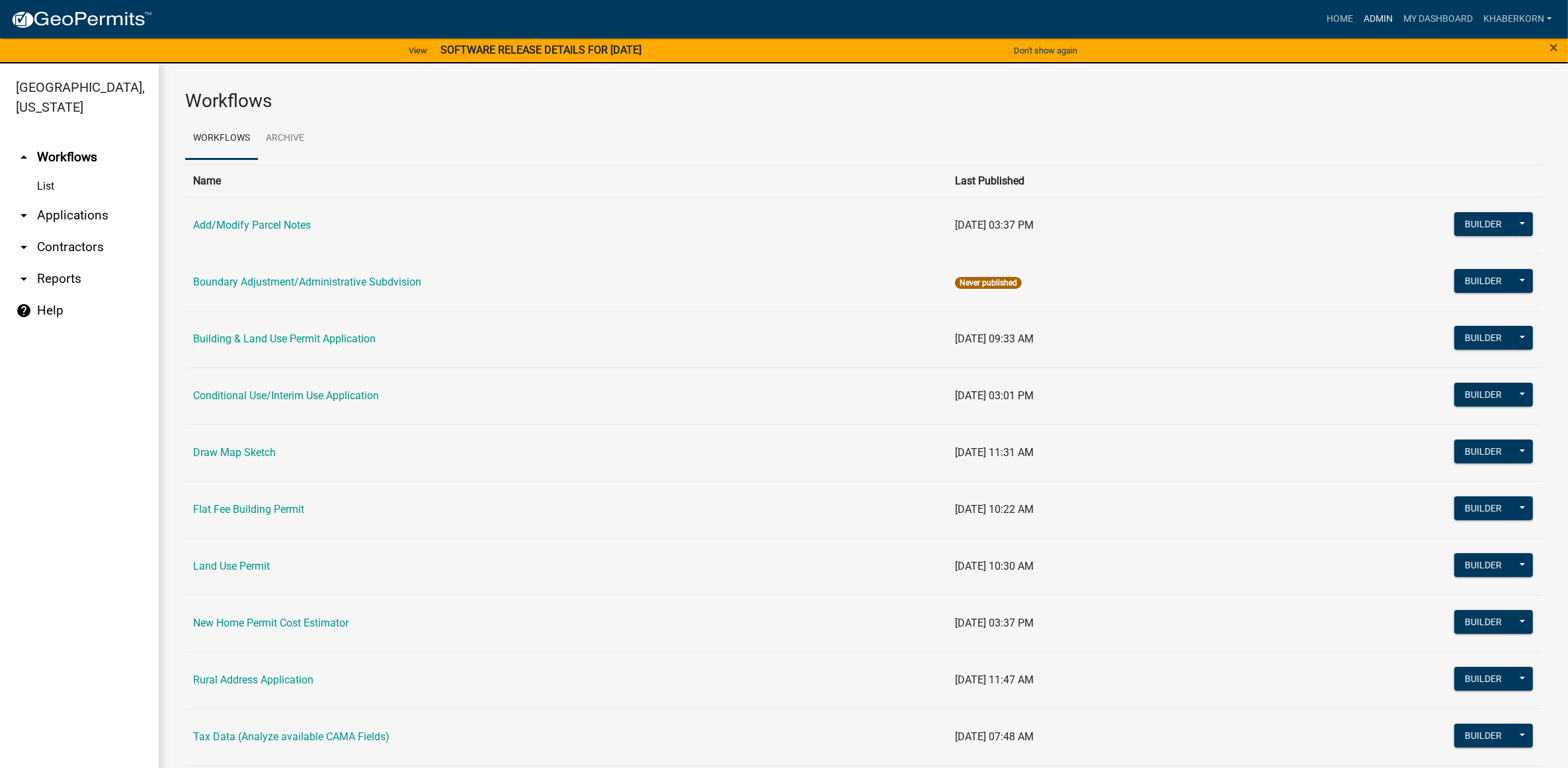
scroll to position [190, 0]
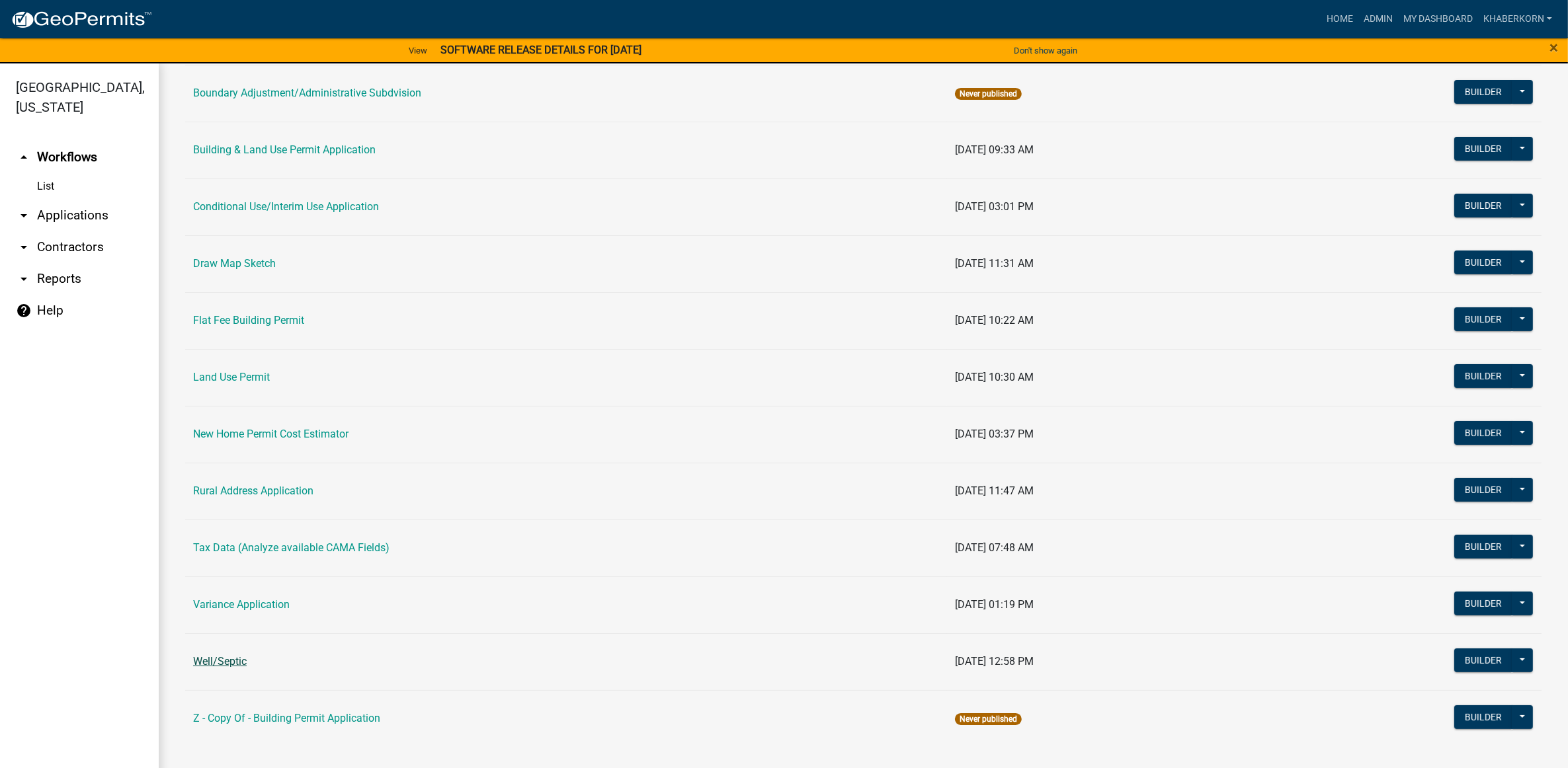
click at [230, 662] on link "Well/Septic" at bounding box center [219, 662] width 53 height 13
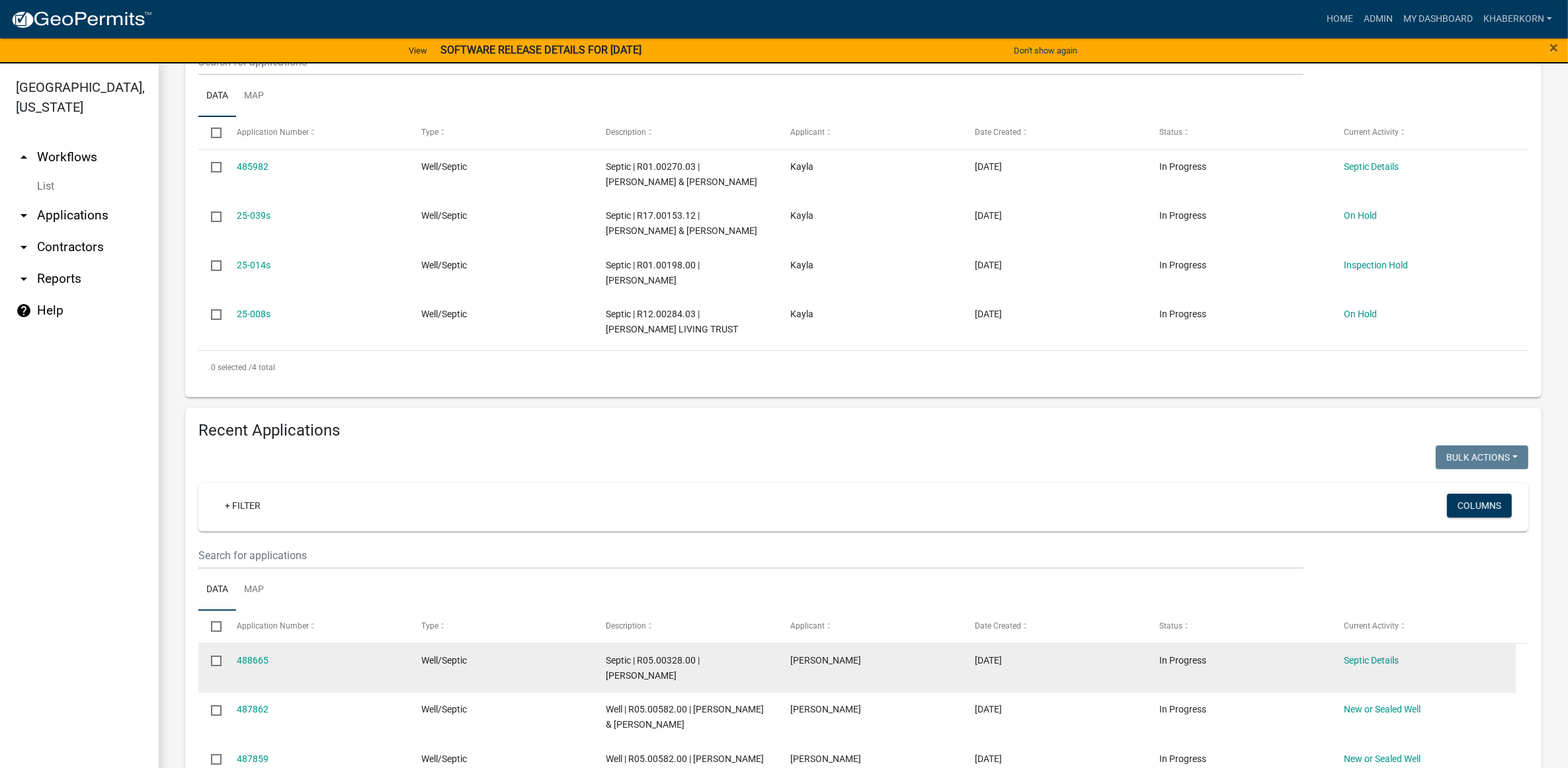
scroll to position [331, 0]
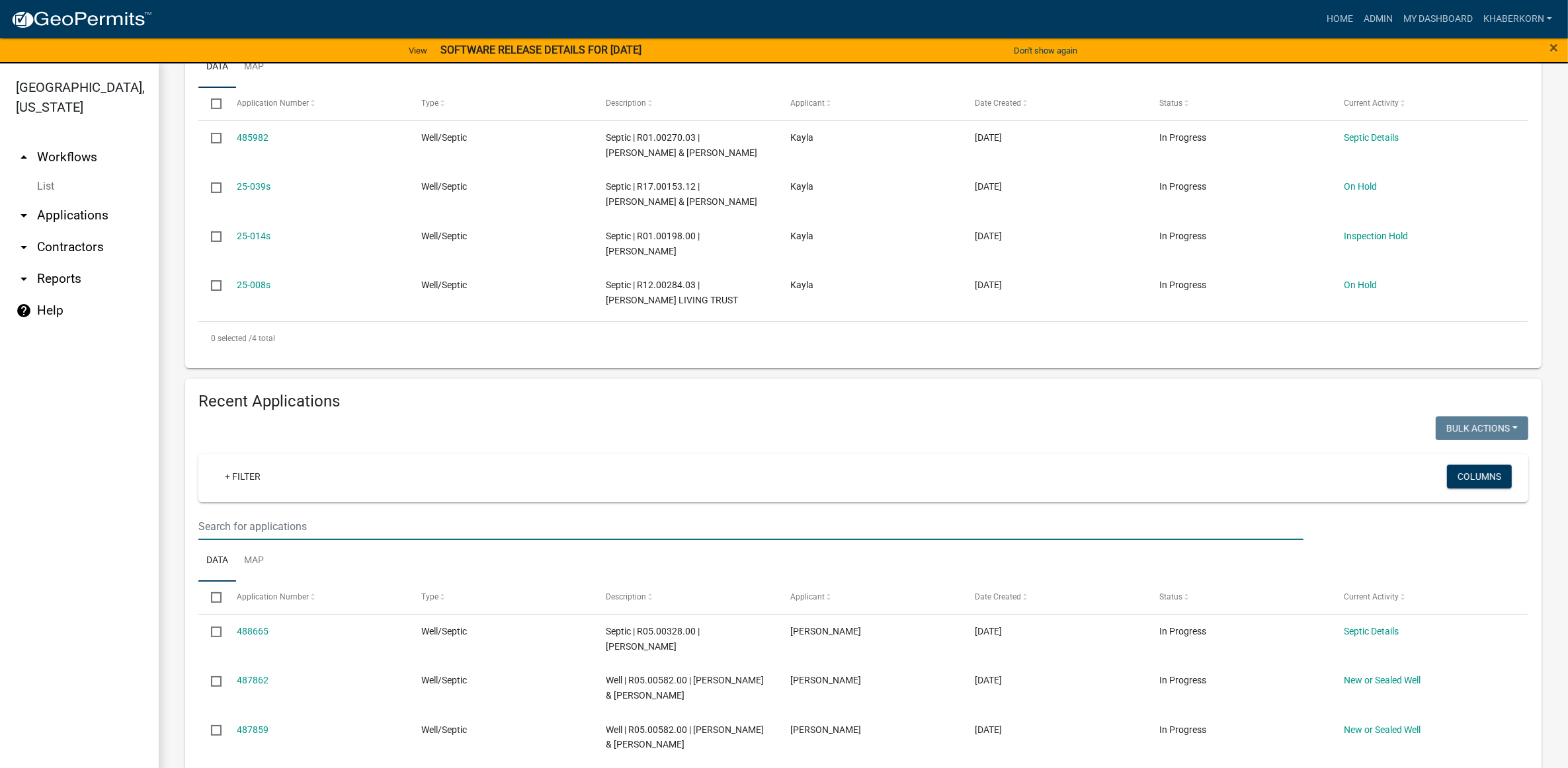
click at [227, 529] on input "text" at bounding box center [751, 526] width 1105 height 27
type input "R05.00572.00"
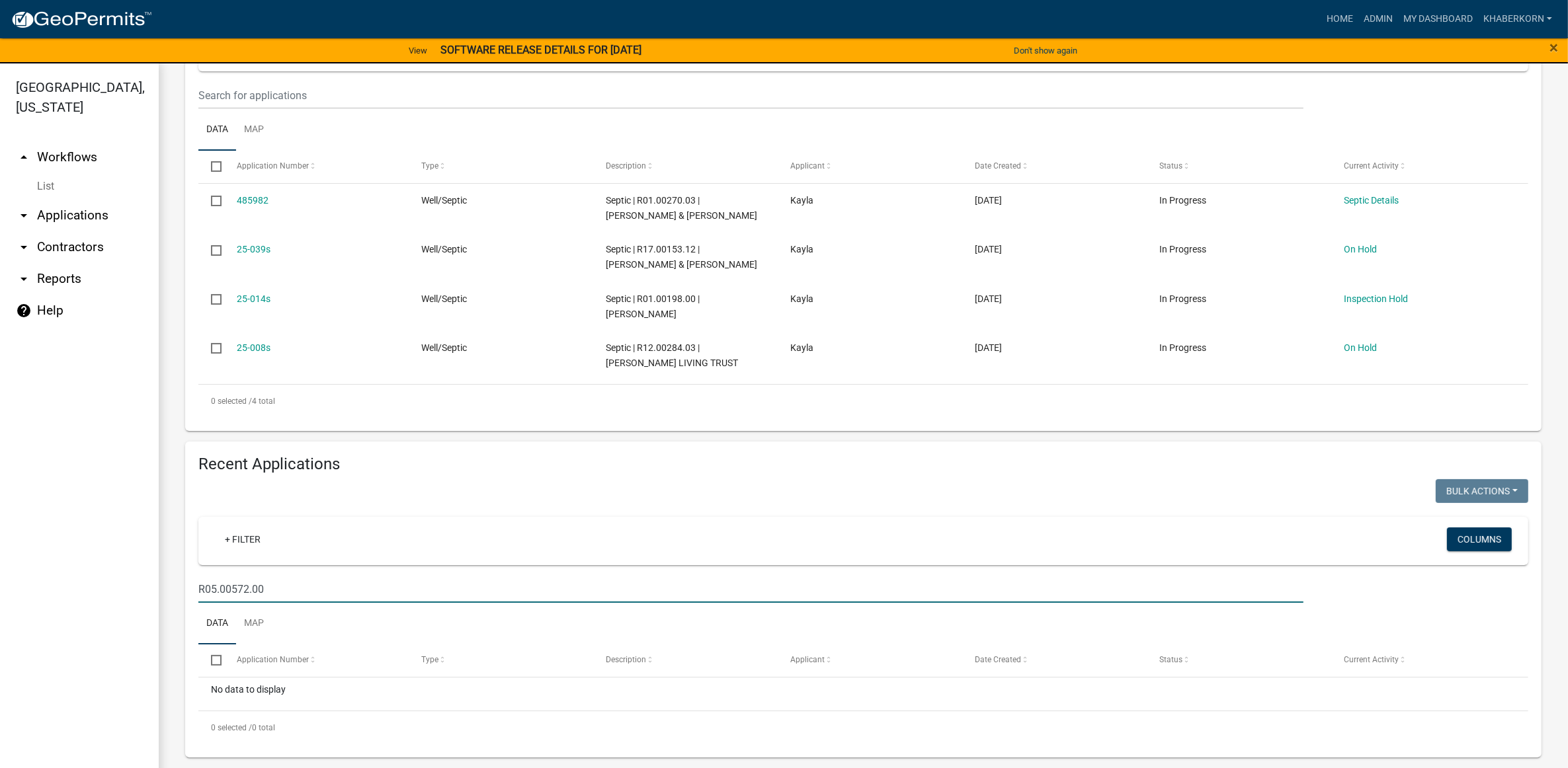
scroll to position [267, 0]
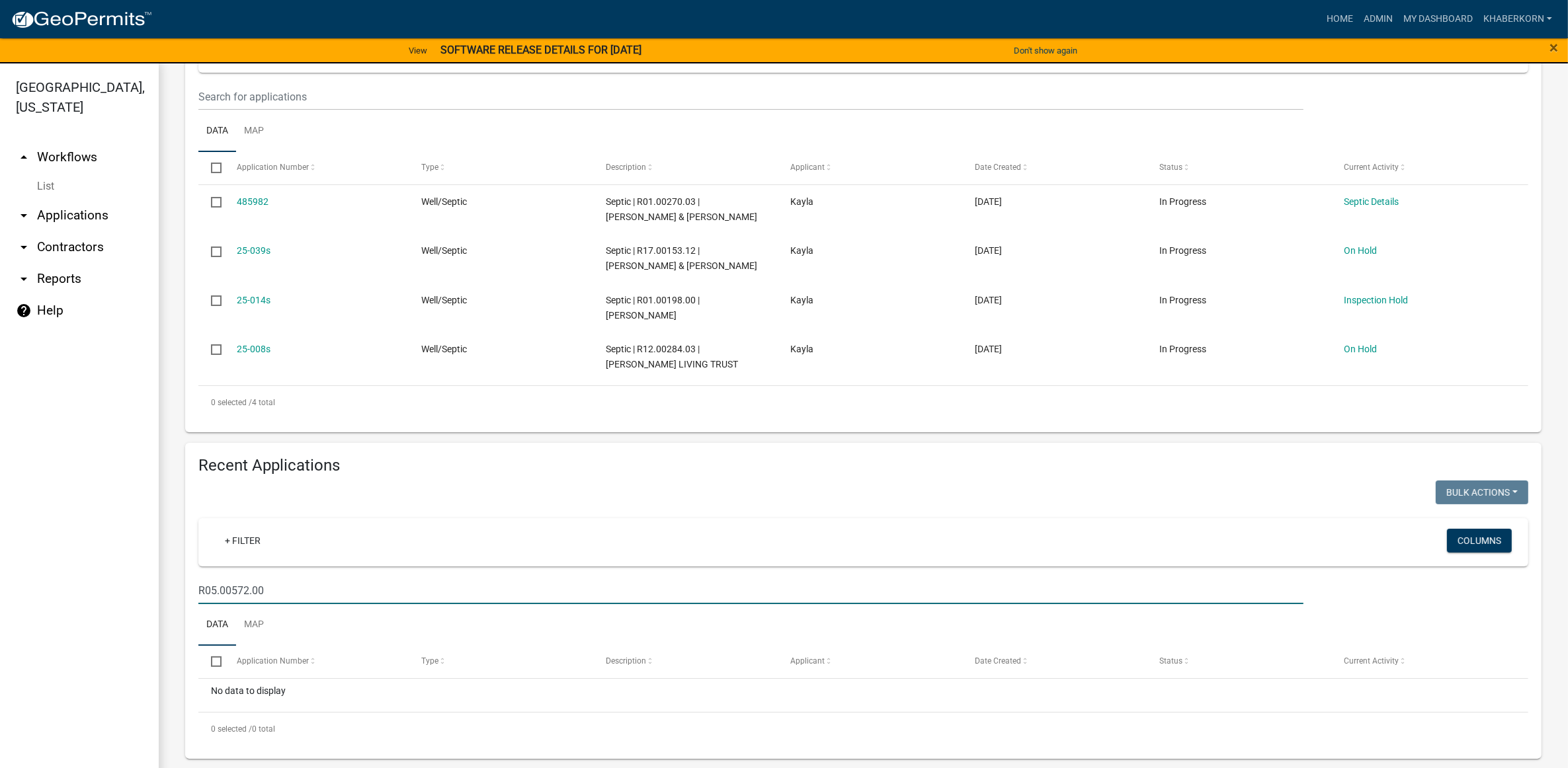
drag, startPoint x: 266, startPoint y: 590, endPoint x: 196, endPoint y: 590, distance: 70.0
click at [196, 590] on div "R05.00572.00" at bounding box center [751, 590] width 1125 height 27
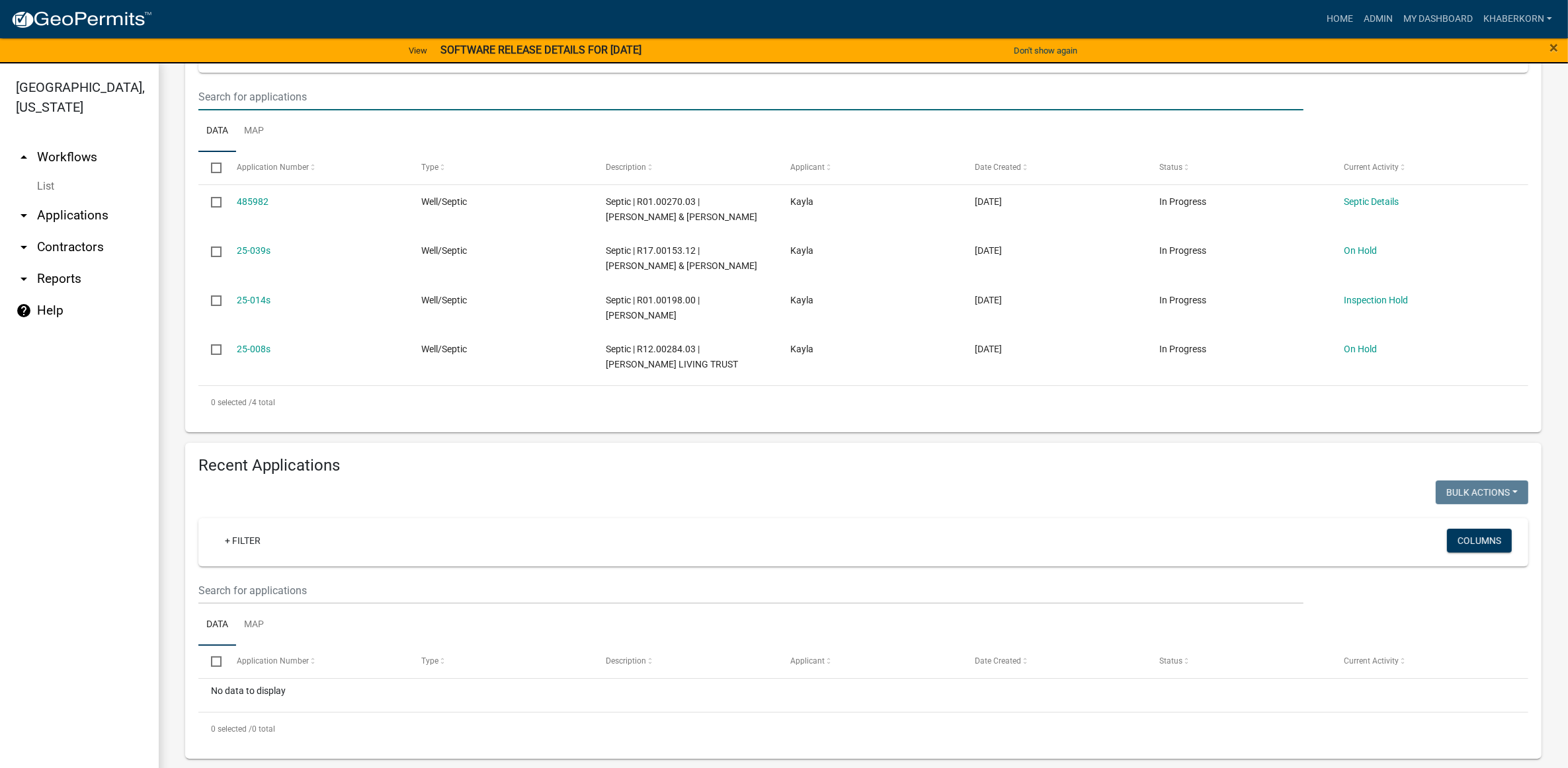
click at [265, 96] on input "text" at bounding box center [751, 96] width 1105 height 27
paste input "R05.00572.00"
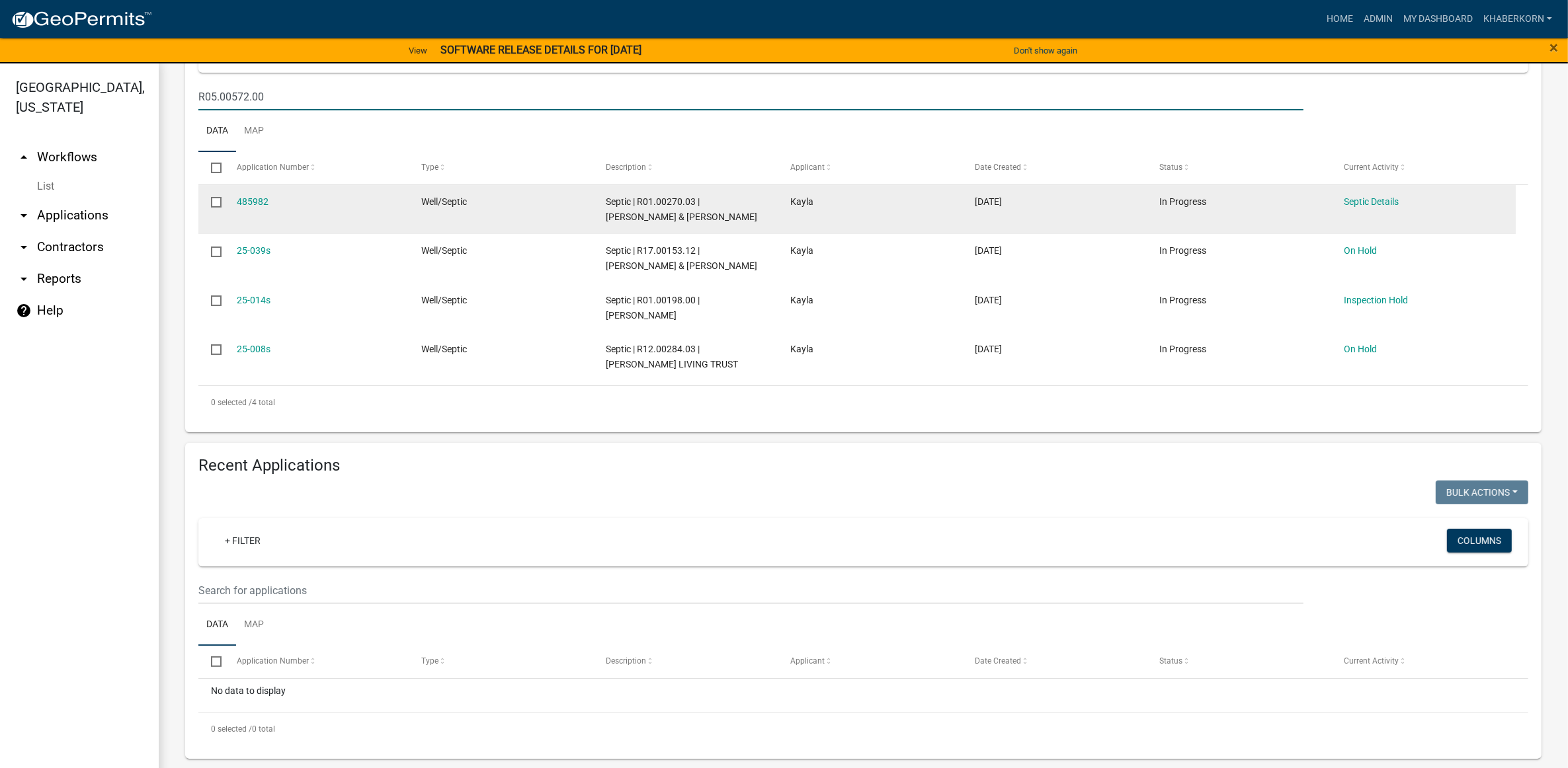
type input "R05.00572.00"
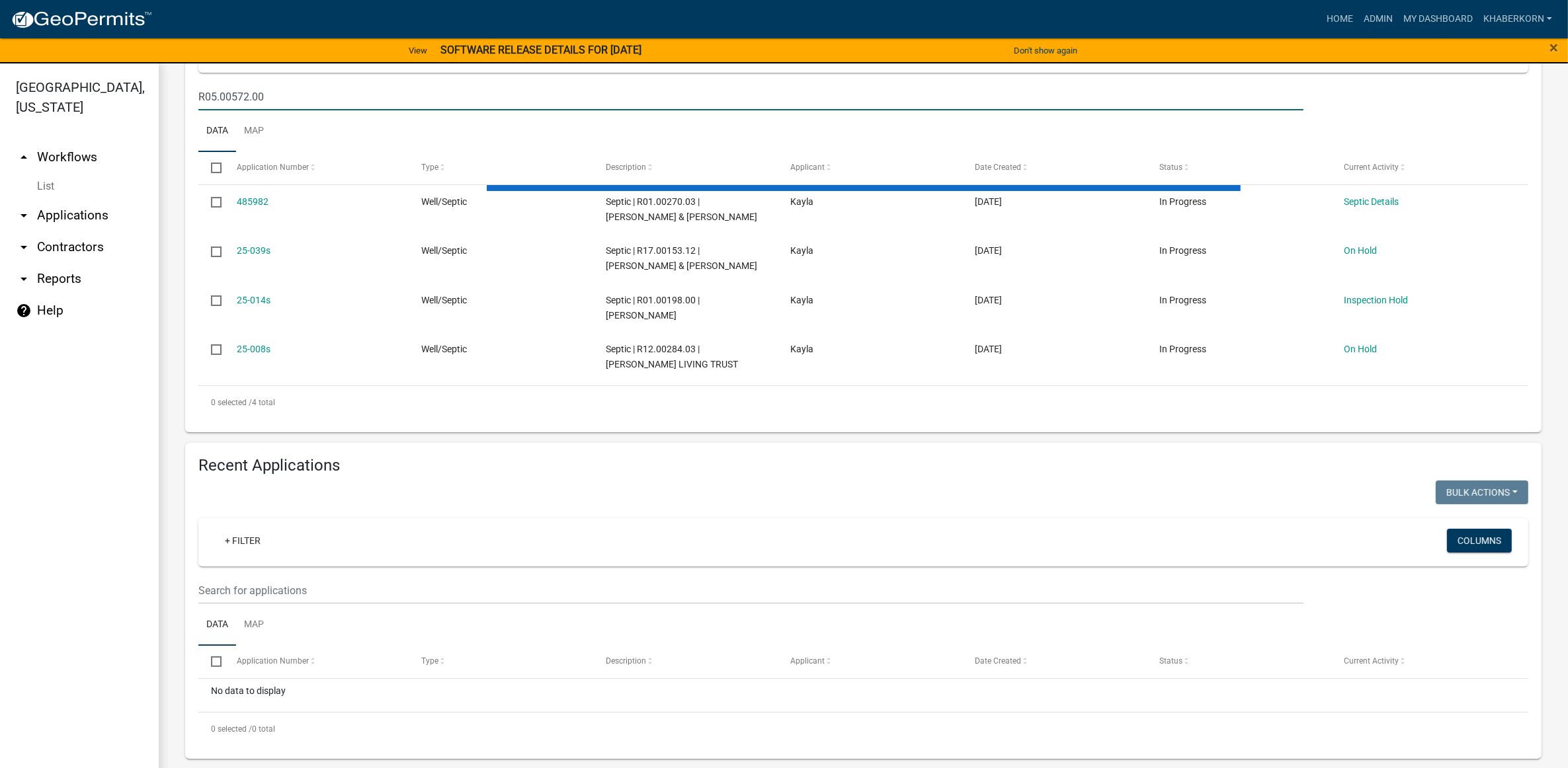
scroll to position [100, 0]
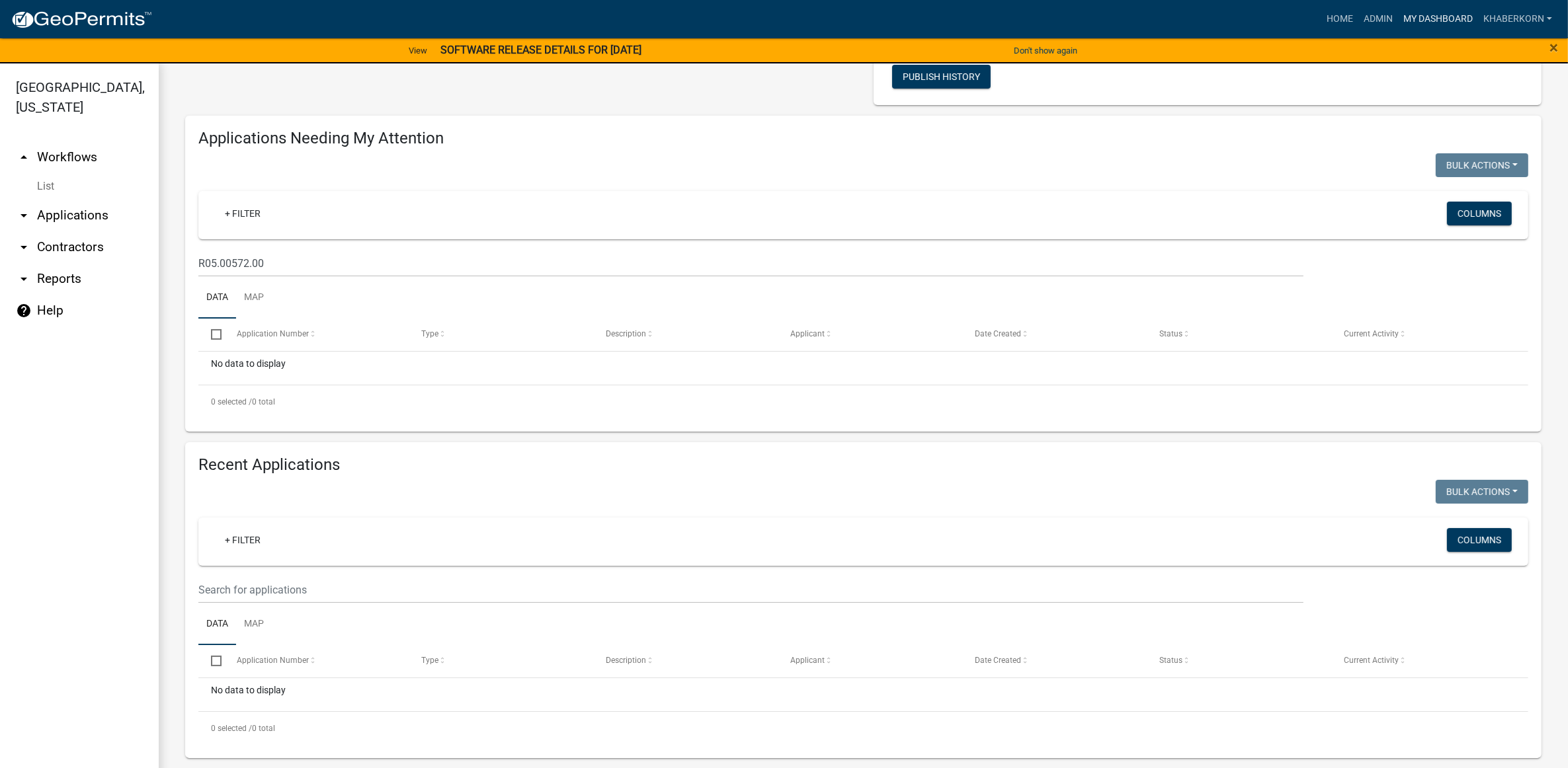
click at [1458, 23] on link "My Dashboard" at bounding box center [1438, 19] width 80 height 25
